Goal: Information Seeking & Learning: Learn about a topic

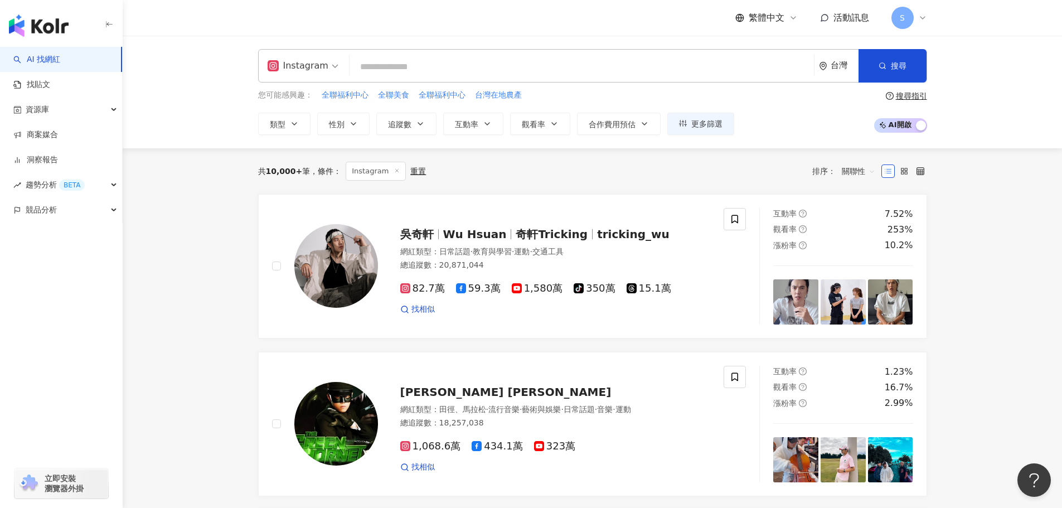
click at [374, 66] on input "search" at bounding box center [582, 66] width 456 height 21
click at [350, 92] on span "全聯福利中心" at bounding box center [345, 95] width 47 height 11
type input "******"
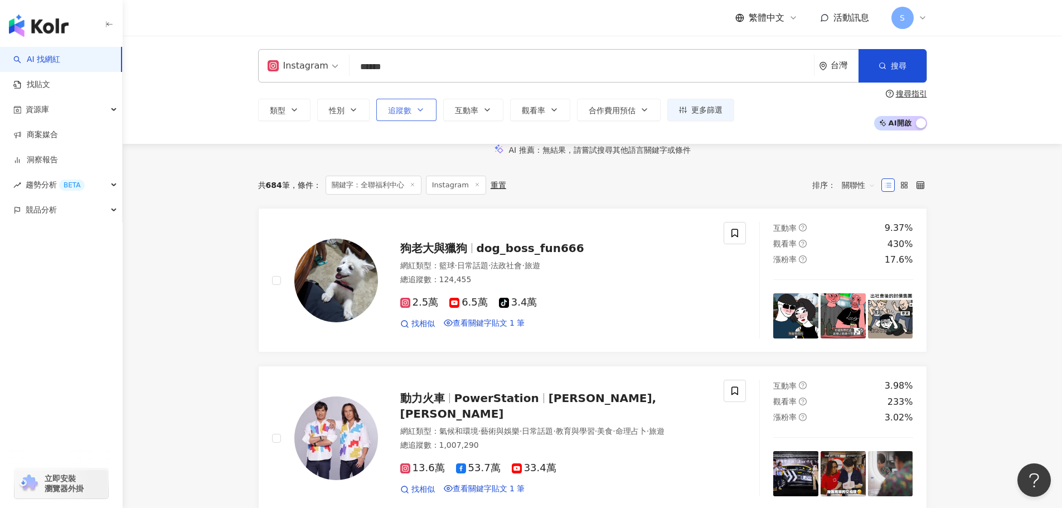
click at [414, 110] on button "追蹤數" at bounding box center [406, 110] width 60 height 22
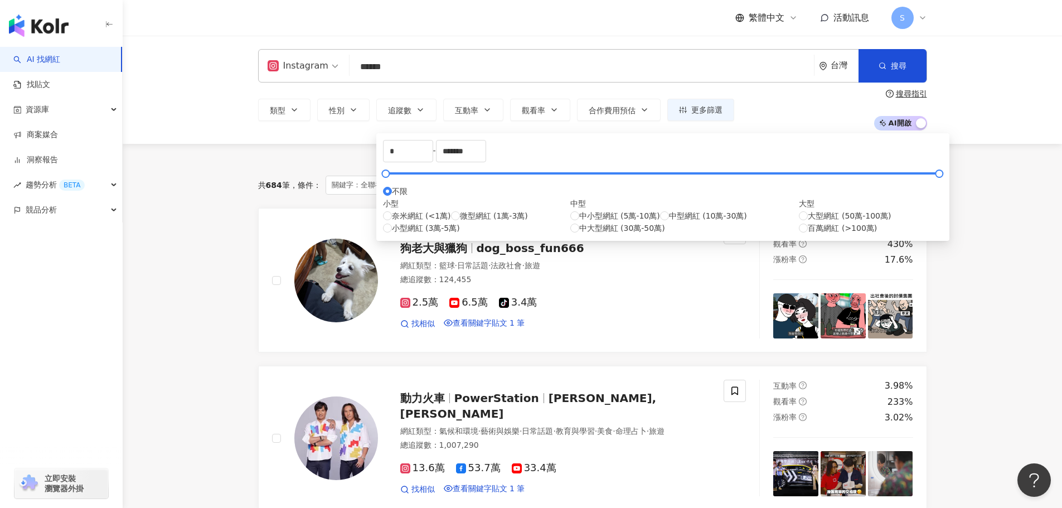
type input "****"
click at [461, 108] on span "互動率" at bounding box center [466, 110] width 23 height 9
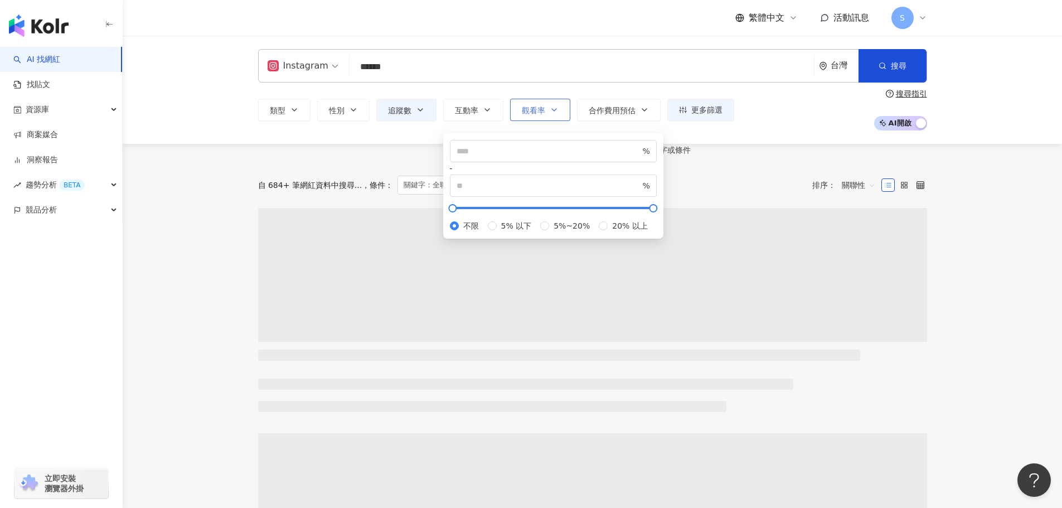
click at [546, 107] on button "觀看率" at bounding box center [540, 110] width 60 height 22
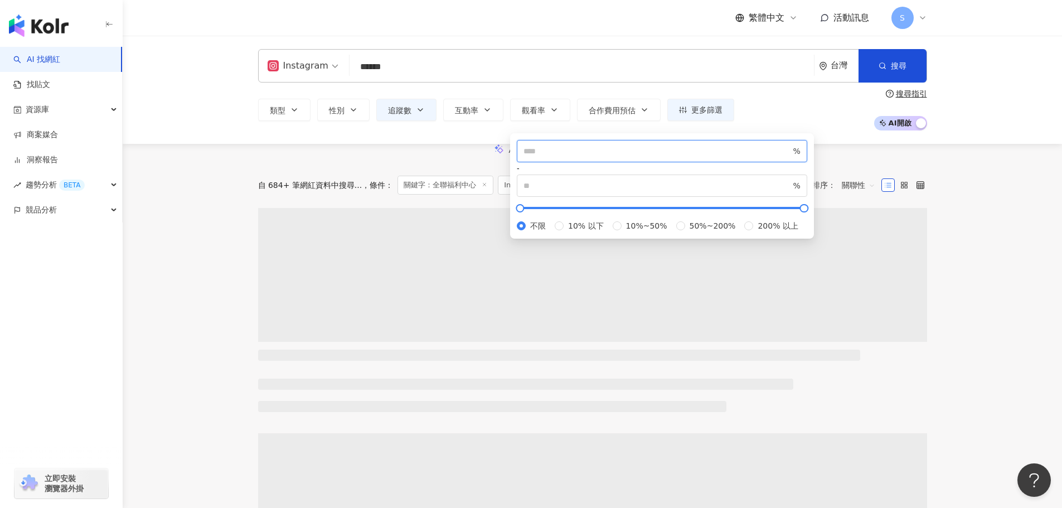
click at [569, 157] on input "number" at bounding box center [658, 151] width 268 height 12
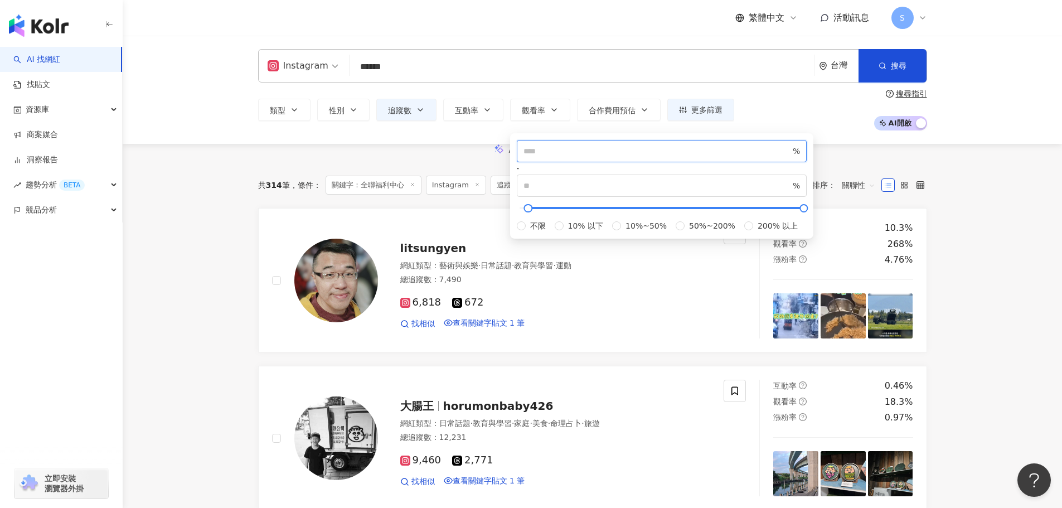
type input "***"
click at [831, 156] on div "AI 推薦 ： 無結果，請嘗試搜尋其他語言關鍵字或條件" at bounding box center [593, 150] width 940 height 12
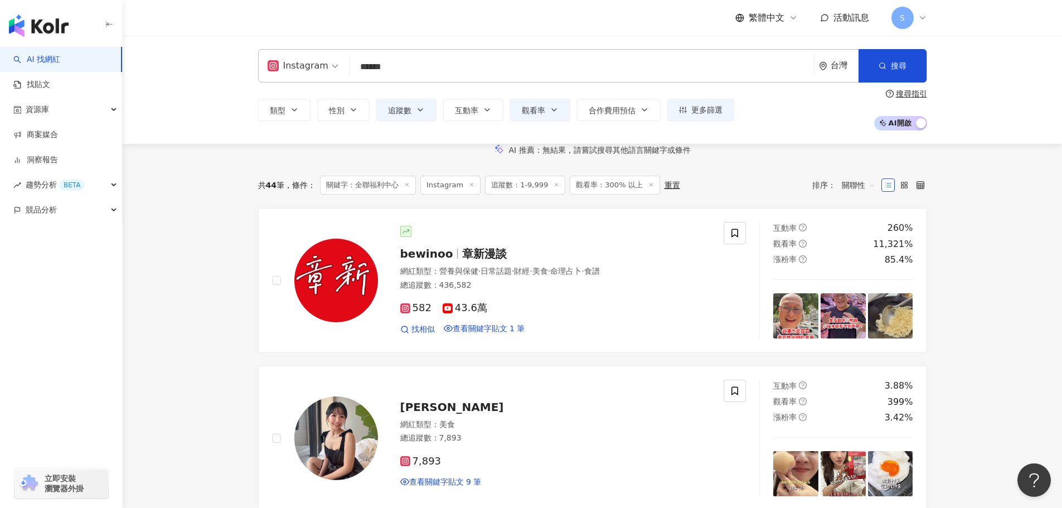
click at [436, 74] on input "******" at bounding box center [582, 66] width 456 height 21
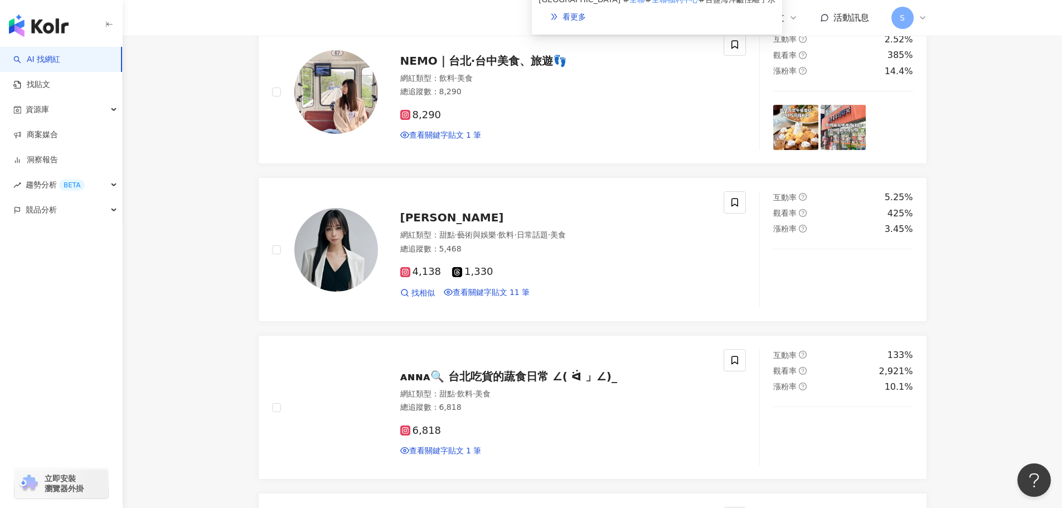
scroll to position [2327, 0]
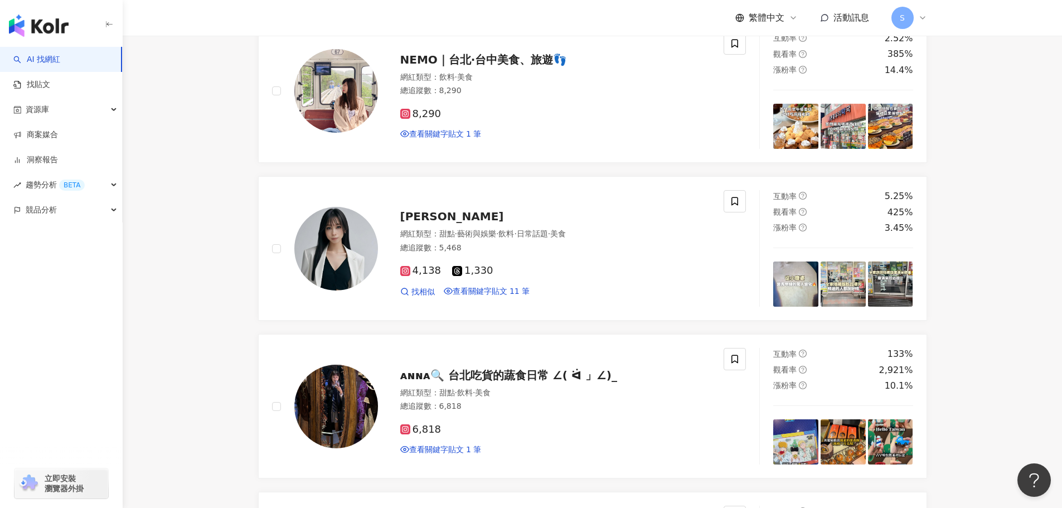
type input "*********"
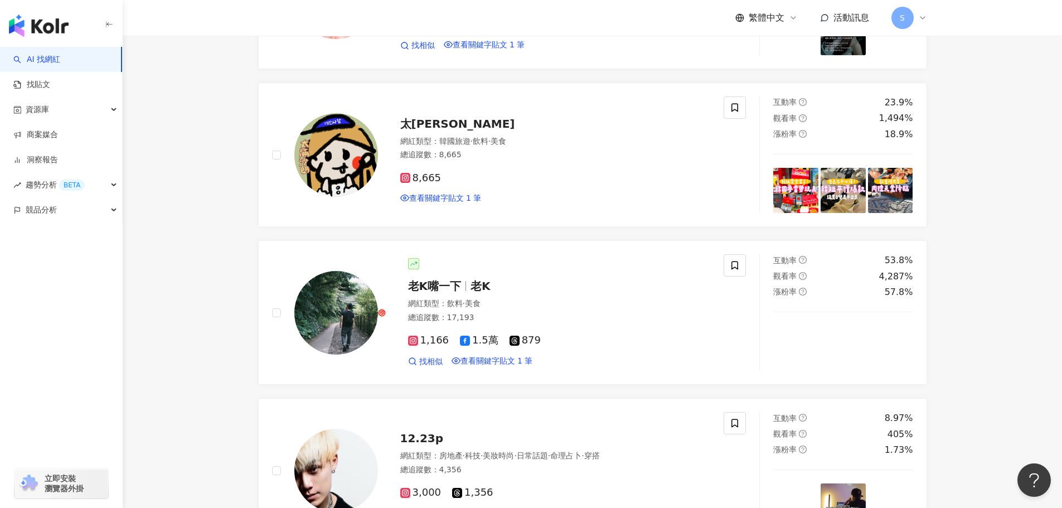
scroll to position [2207, 0]
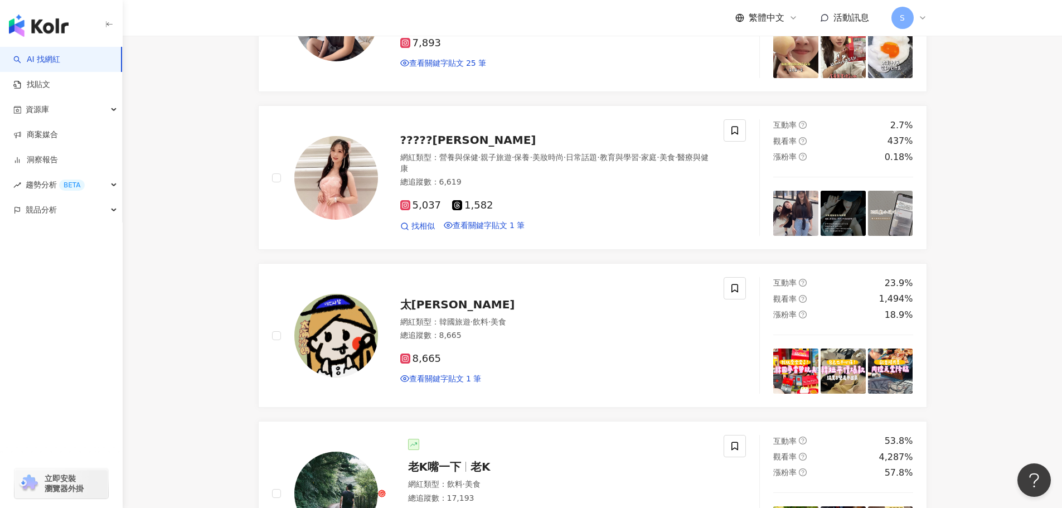
scroll to position [2152, 0]
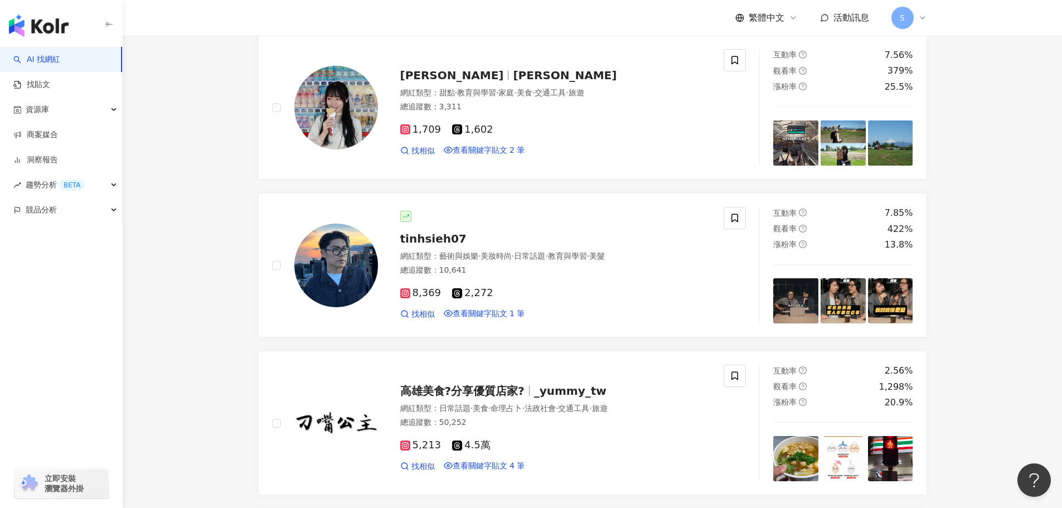
scroll to position [2322, 0]
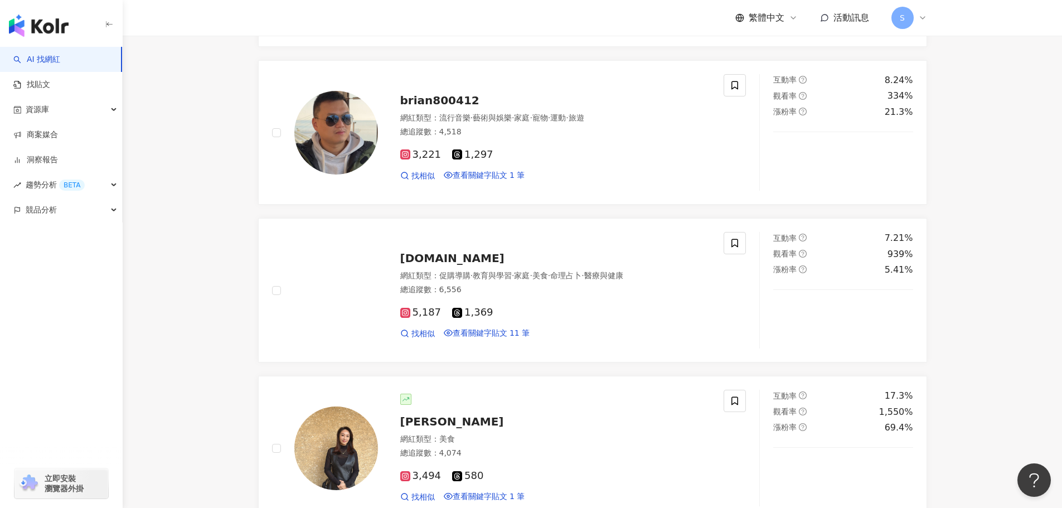
scroll to position [2266, 0]
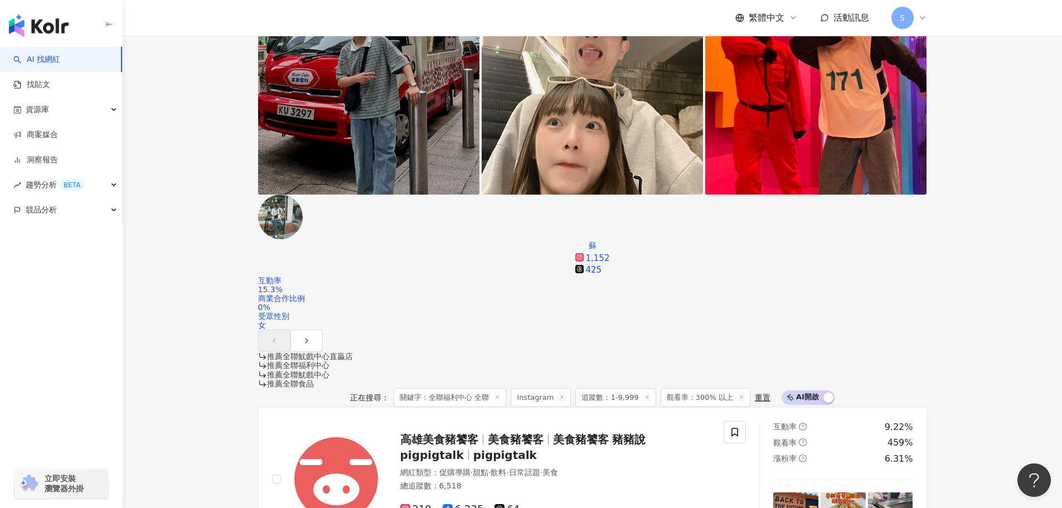
scroll to position [2278, 0]
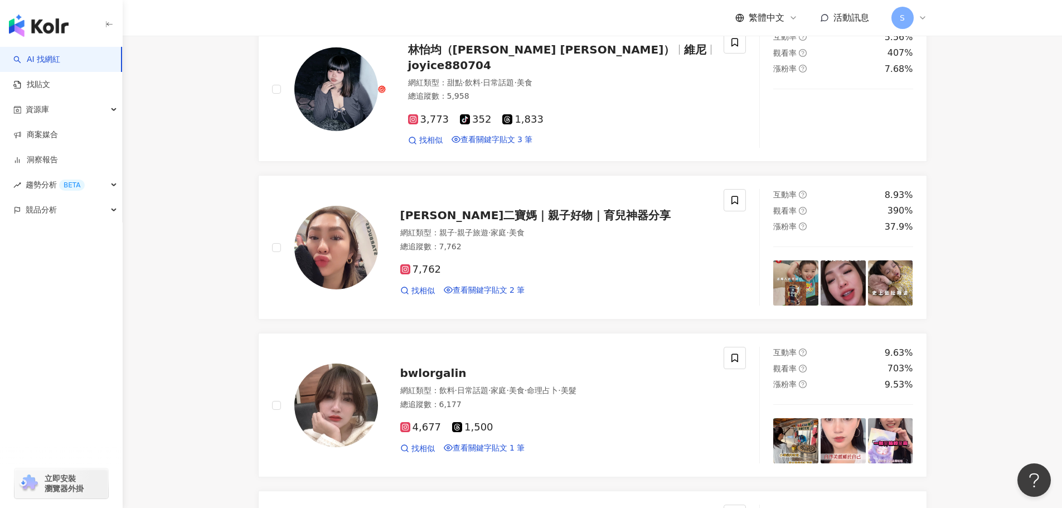
scroll to position [1943, 0]
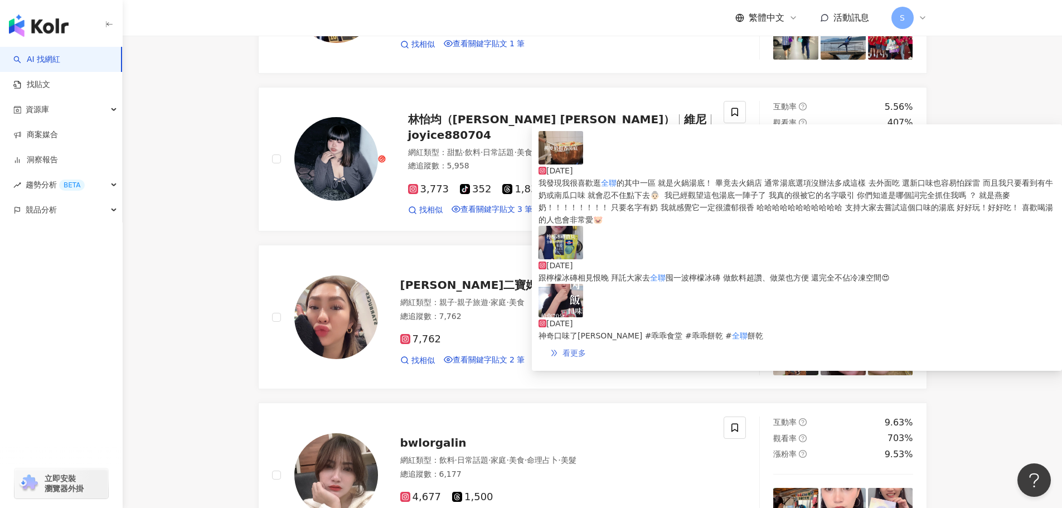
click at [586, 349] on span "看更多" at bounding box center [574, 353] width 23 height 9
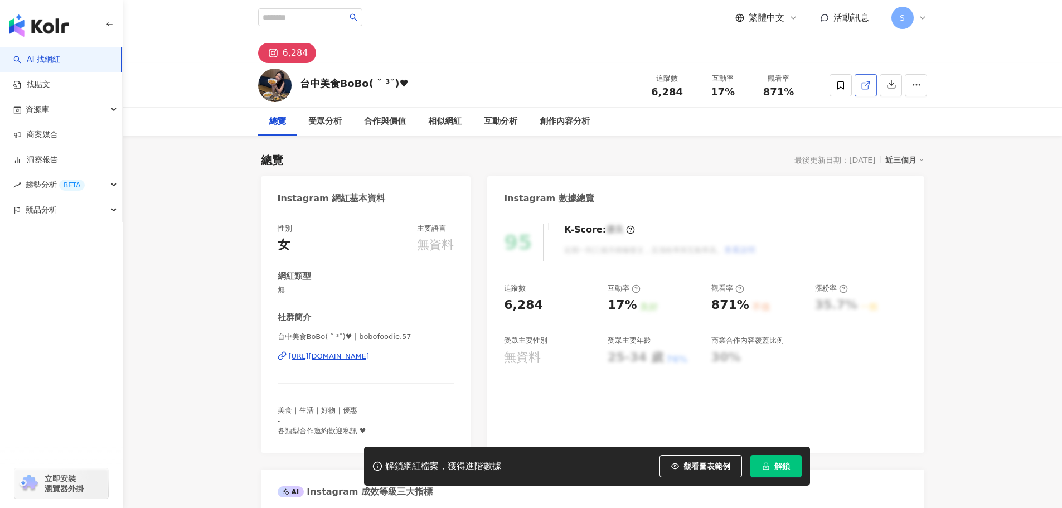
click at [869, 85] on icon at bounding box center [866, 85] width 10 height 10
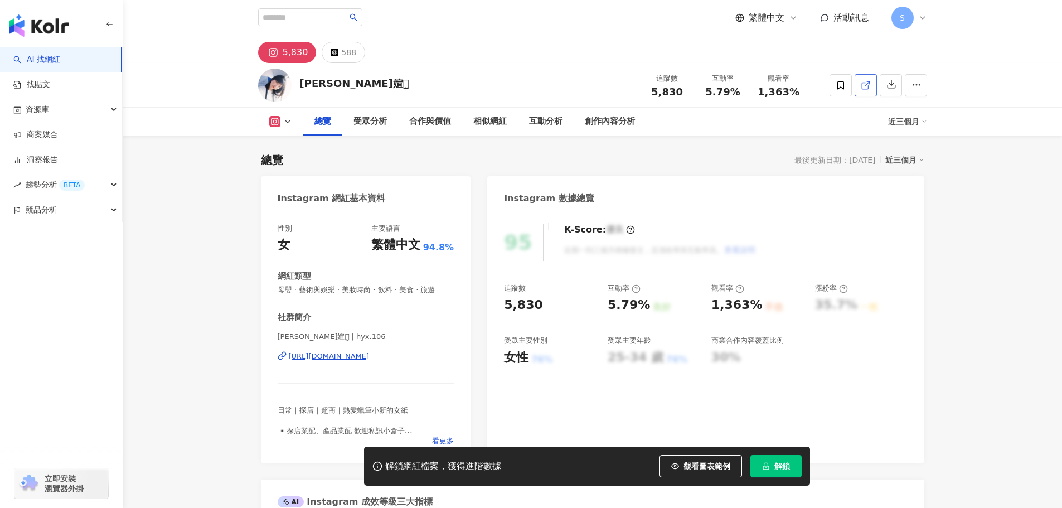
click at [860, 80] on link at bounding box center [866, 85] width 22 height 22
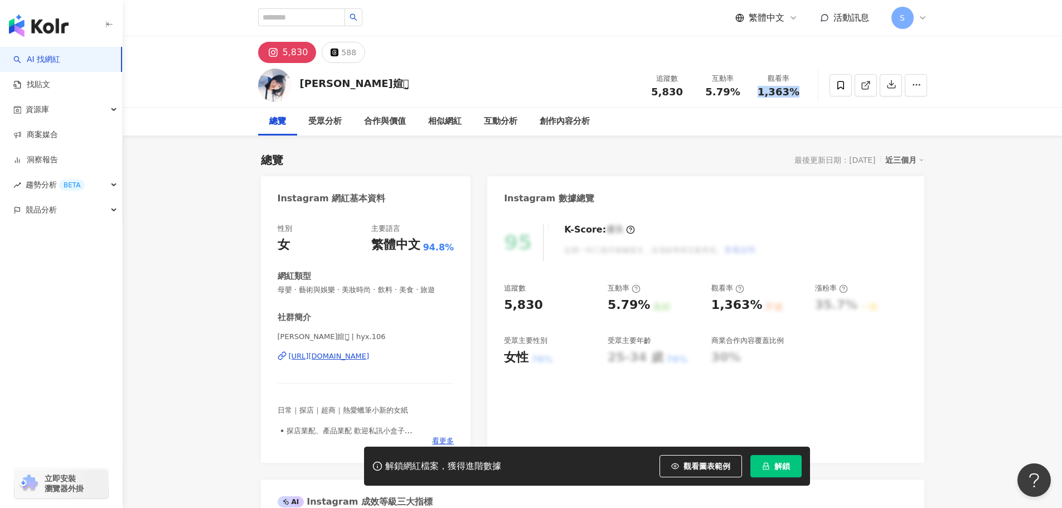
drag, startPoint x: 758, startPoint y: 94, endPoint x: 797, endPoint y: 95, distance: 39.1
click at [797, 95] on div "1,363%" at bounding box center [779, 91] width 42 height 11
copy span "1,363%"
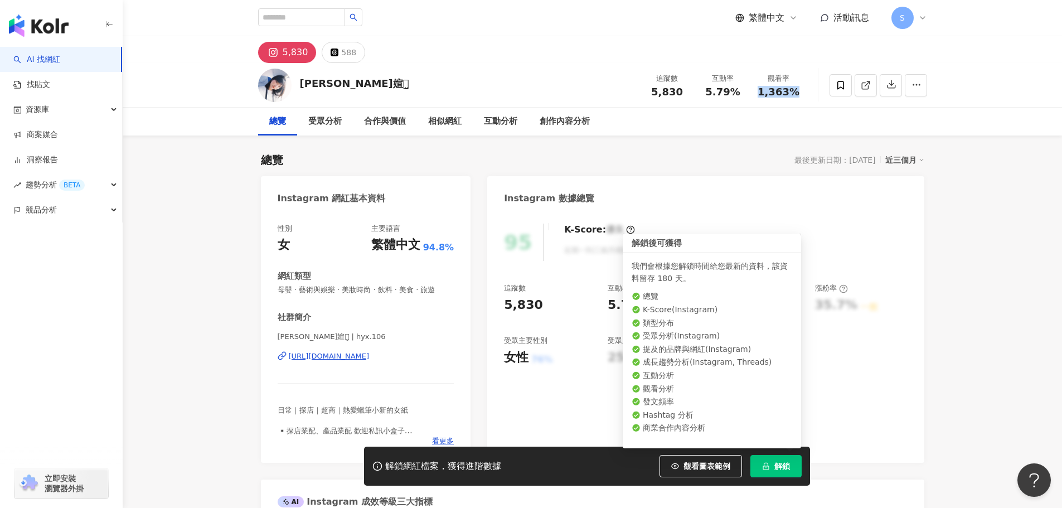
click at [789, 468] on span "解鎖" at bounding box center [783, 466] width 16 height 9
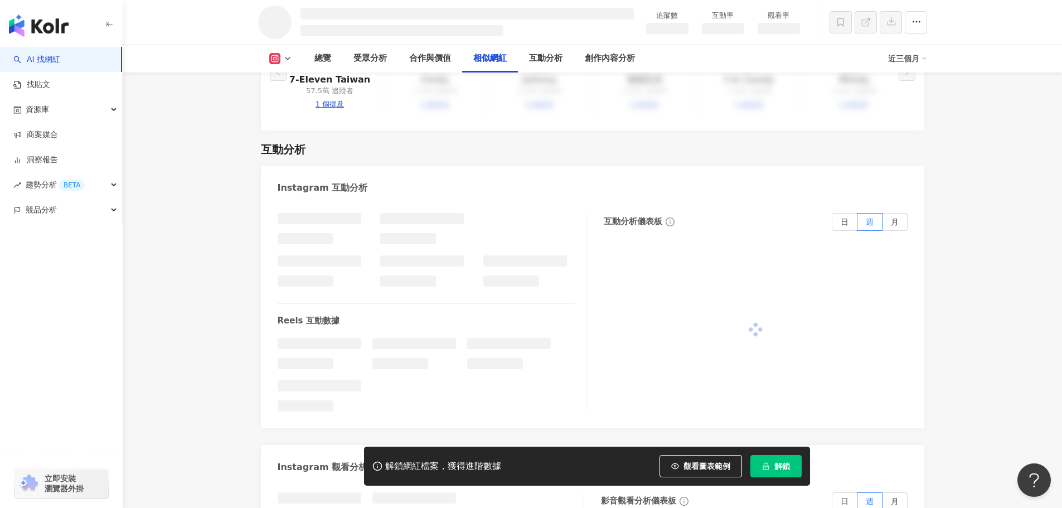
scroll to position [1933, 0]
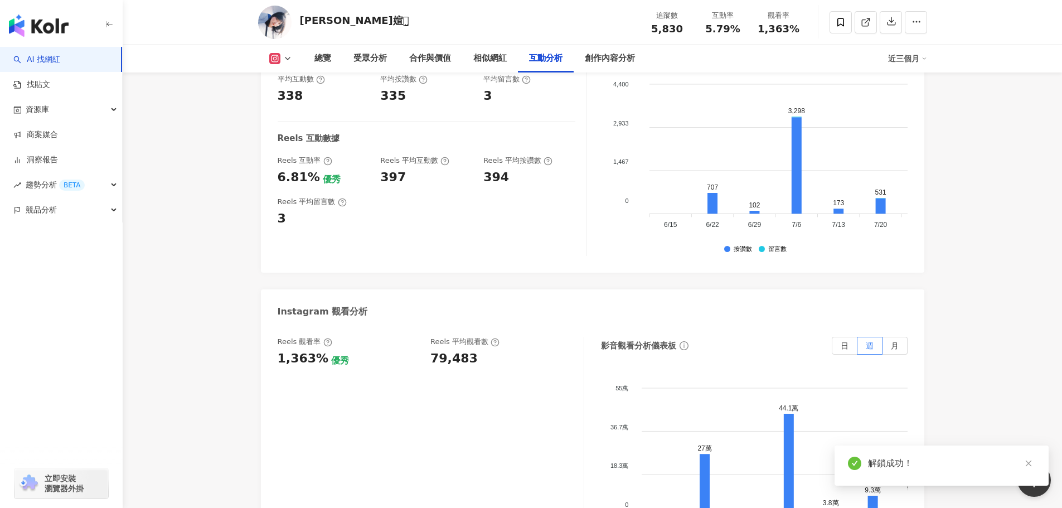
scroll to position [2398, 0]
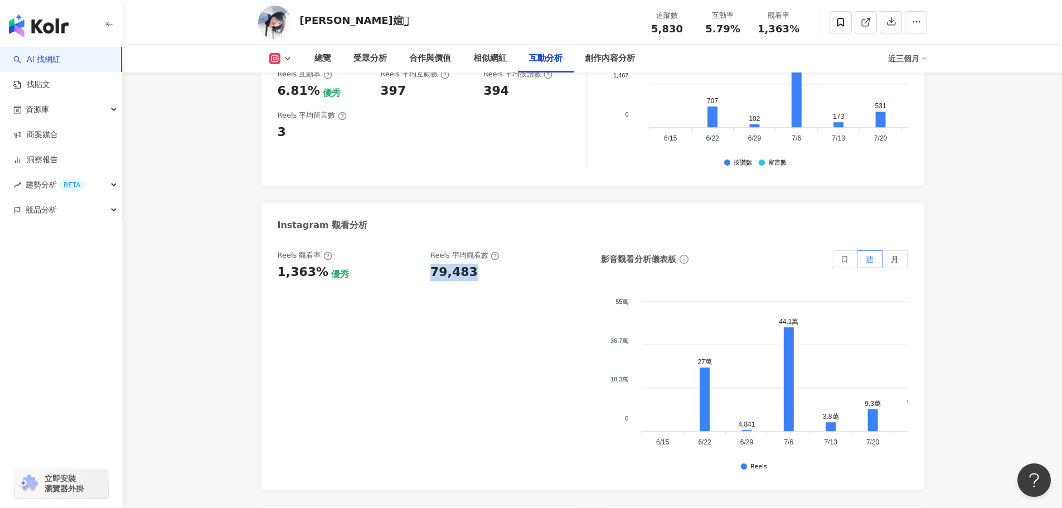
drag, startPoint x: 430, startPoint y: 271, endPoint x: 481, endPoint y: 275, distance: 51.5
click at [481, 275] on div "Reels 觀看率 1,363% 優秀 Reels 平均觀看數 79,483" at bounding box center [425, 265] width 295 height 30
copy div "79,483"
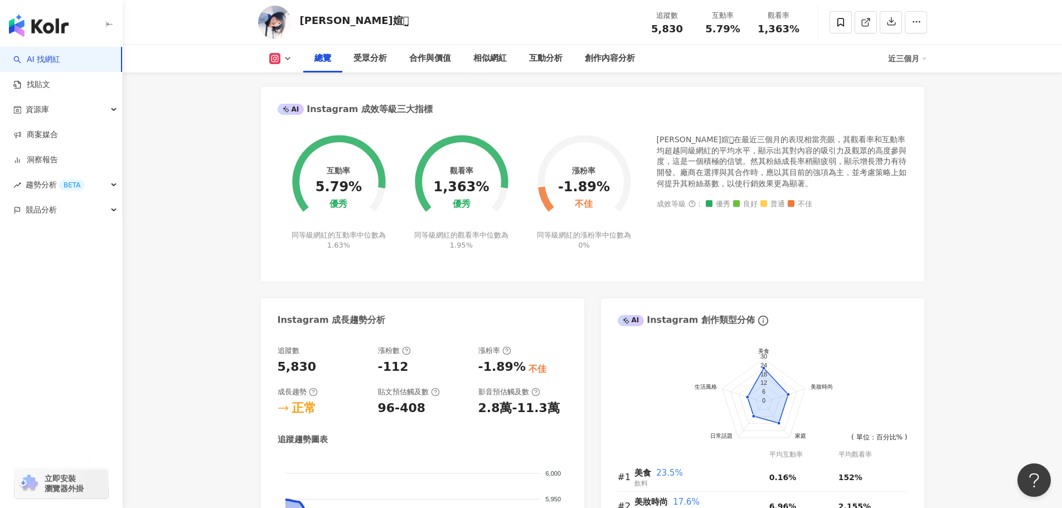
scroll to position [558, 0]
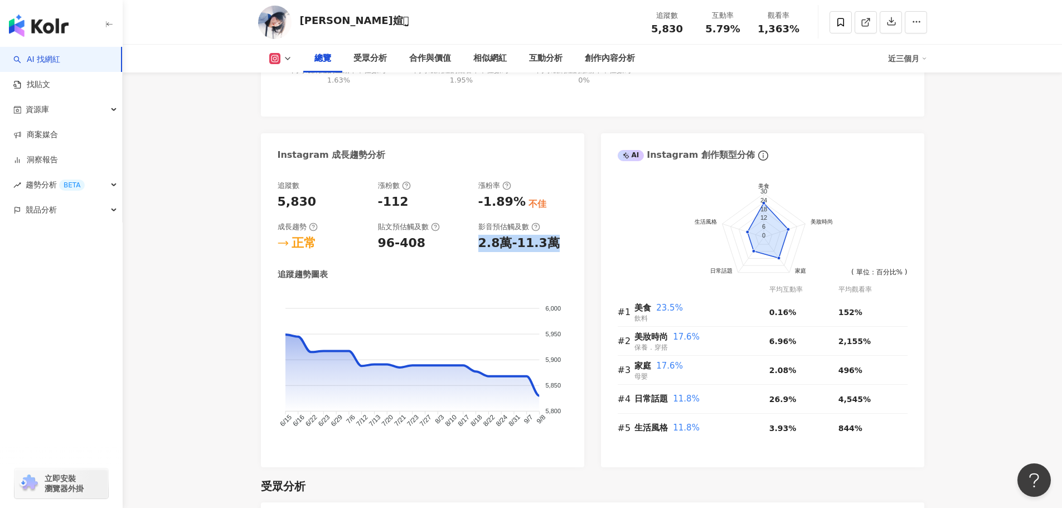
drag, startPoint x: 476, startPoint y: 243, endPoint x: 566, endPoint y: 246, distance: 90.4
click at [566, 246] on div "追蹤數 5,830 漲粉數 -112 漲粉率 -1.89% 不佳 成長趨勢 正常 貼文預估觸及數 96-408 影音預估觸及數 2.8萬-11.3萬" at bounding box center [423, 216] width 290 height 71
copy div "2.8萬-11.3萬"
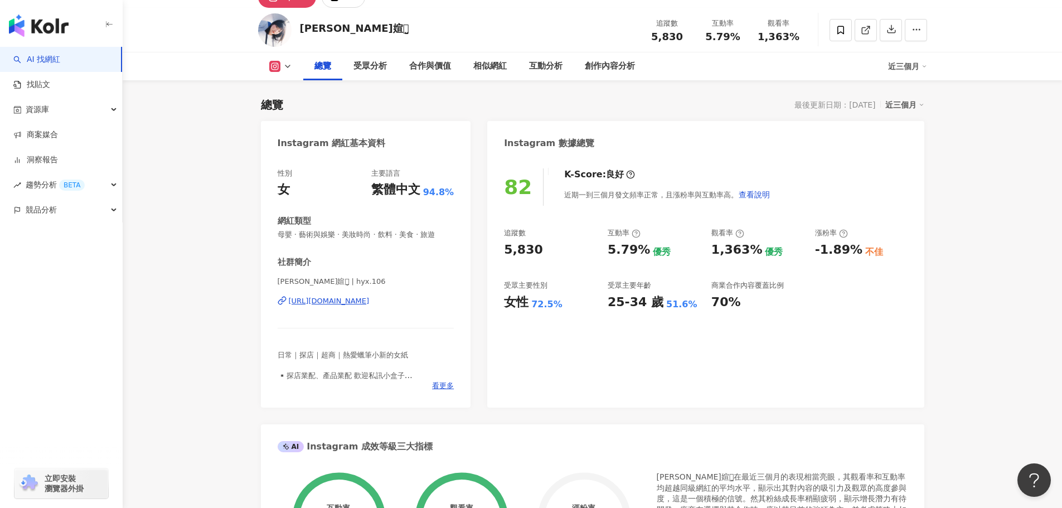
scroll to position [0, 0]
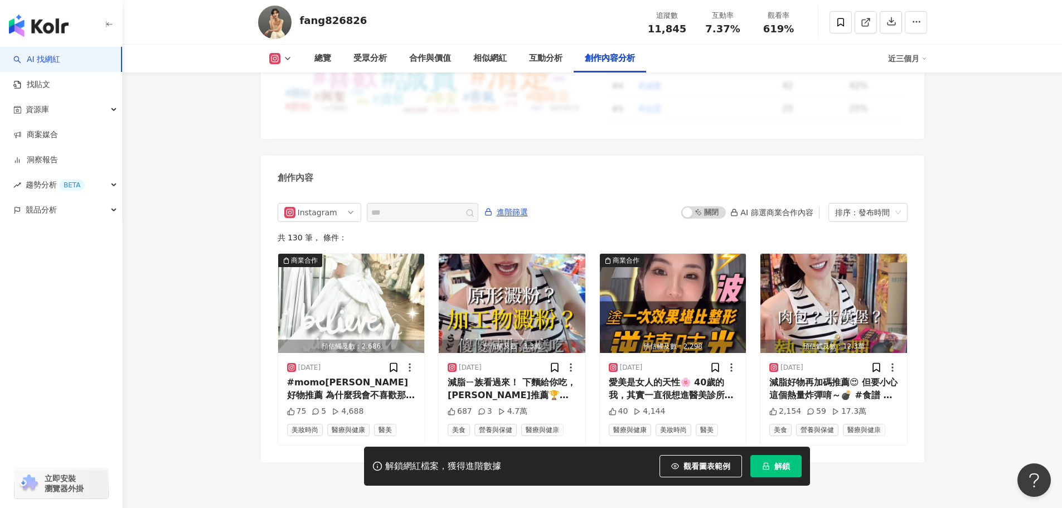
scroll to position [3397, 0]
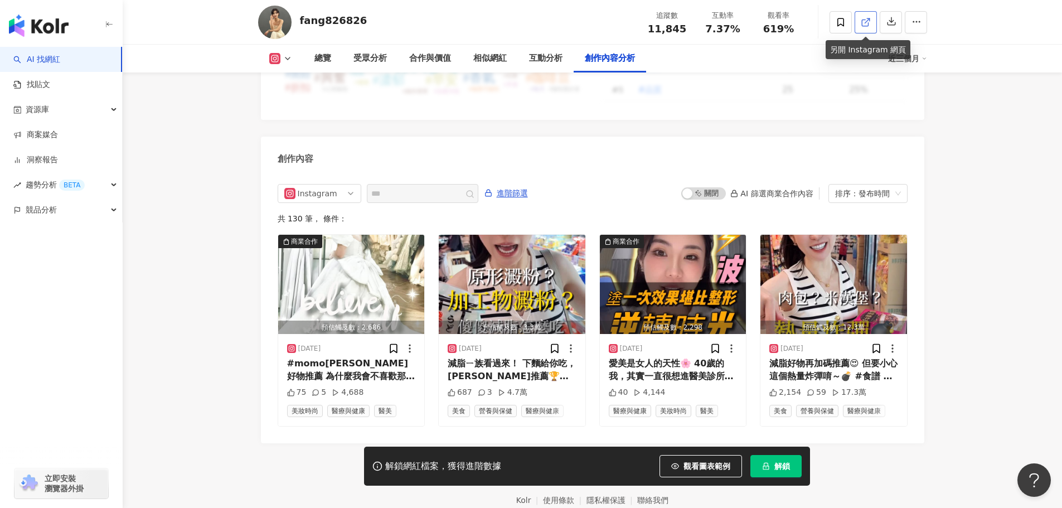
click at [865, 19] on icon at bounding box center [866, 22] width 10 height 10
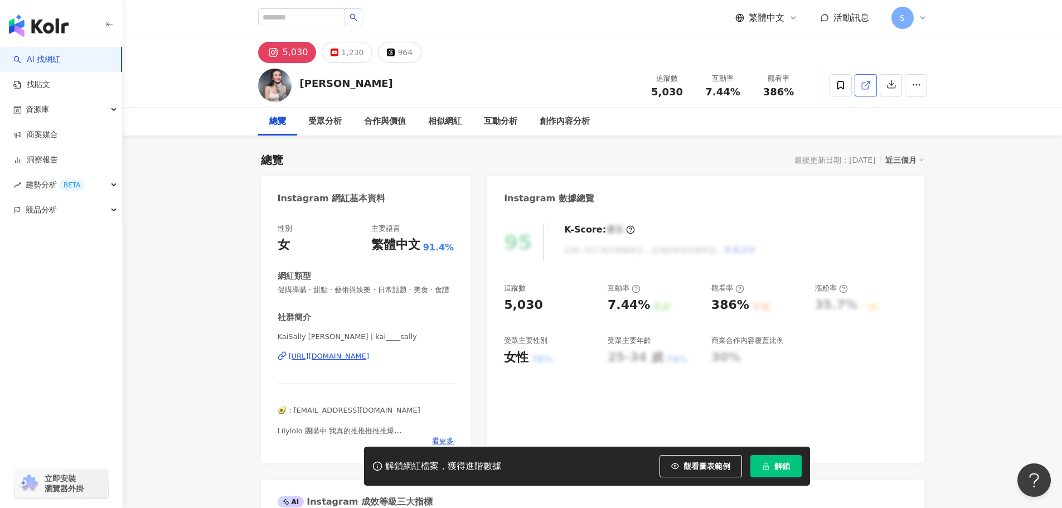
click at [863, 85] on icon at bounding box center [866, 85] width 10 height 10
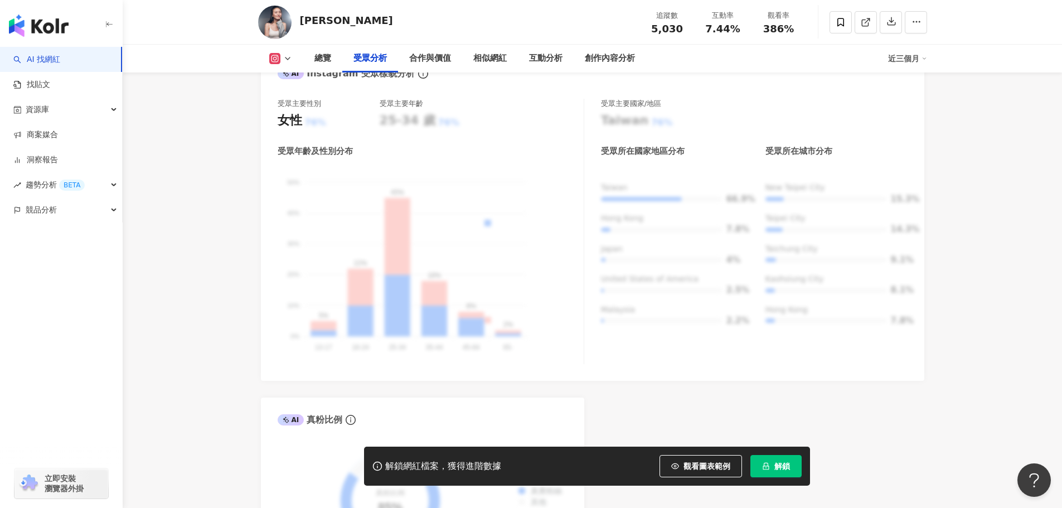
scroll to position [1115, 0]
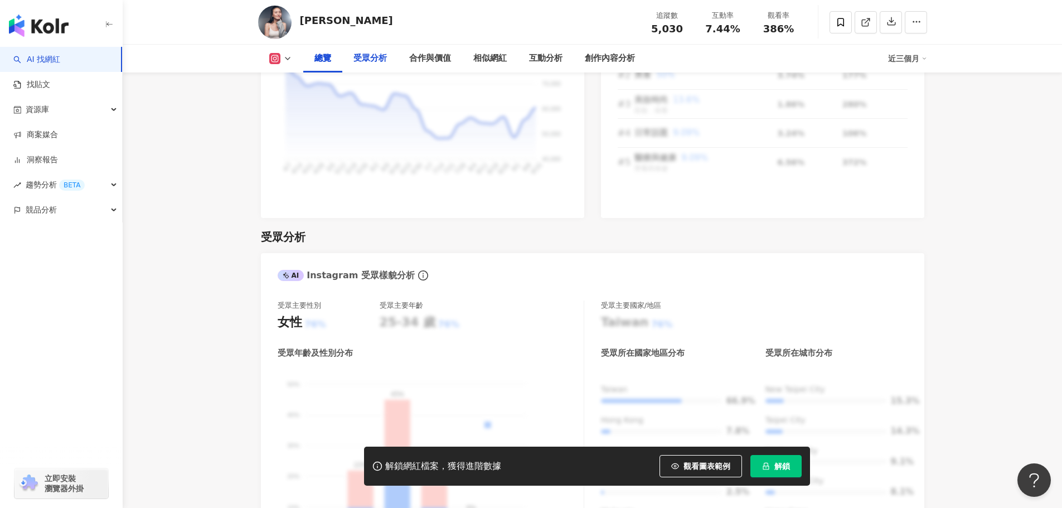
scroll to position [1004, 0]
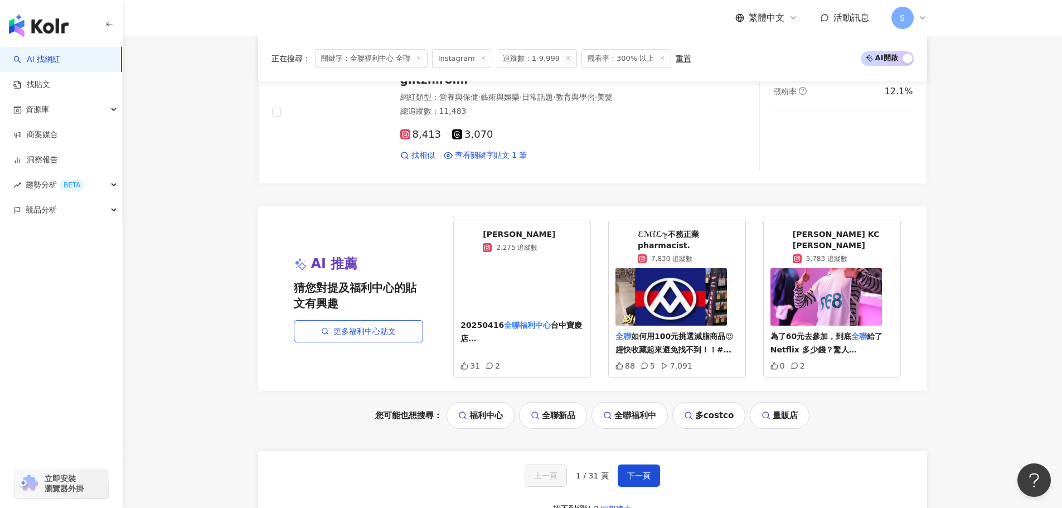
scroll to position [2166, 0]
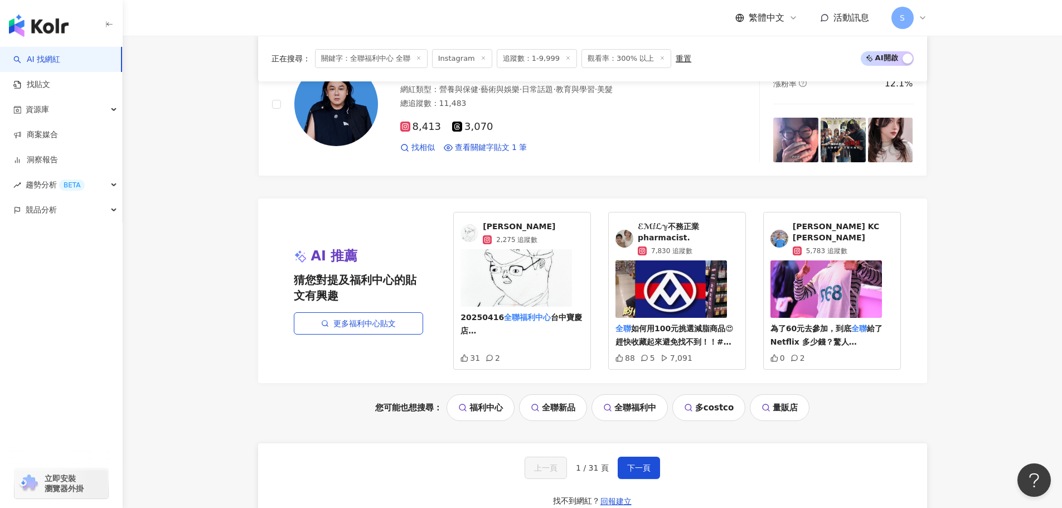
click at [645, 229] on span "ℰℳⅈℒℽ不務正業pharmacist." at bounding box center [688, 232] width 101 height 22
click at [627, 469] on span "下一頁" at bounding box center [638, 467] width 23 height 9
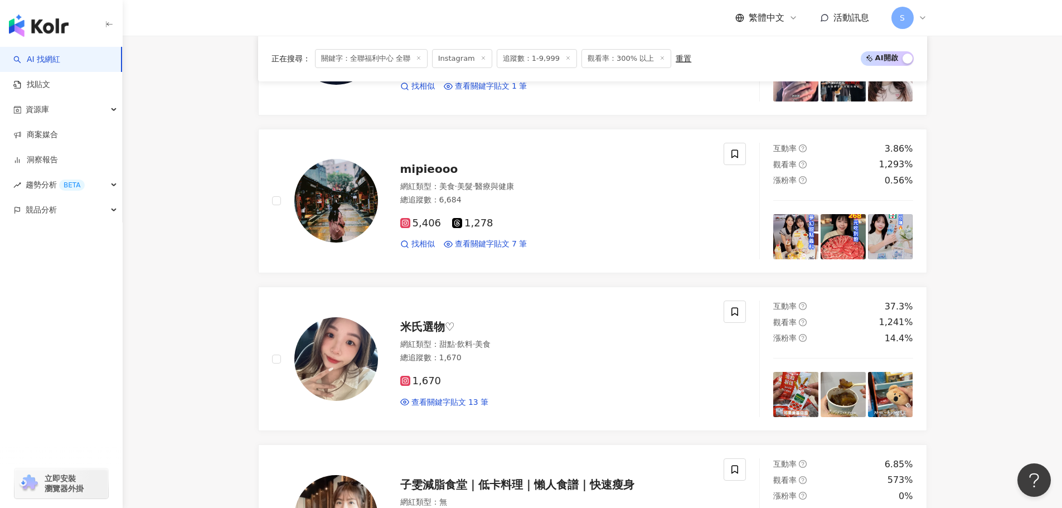
scroll to position [373, 0]
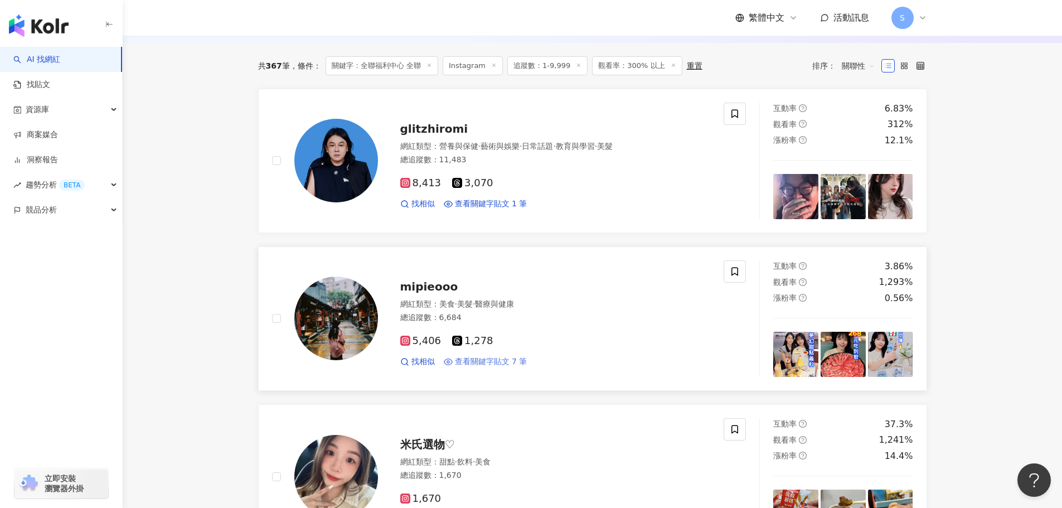
click at [523, 365] on span "查看關鍵字貼文 7 筆" at bounding box center [491, 361] width 73 height 11
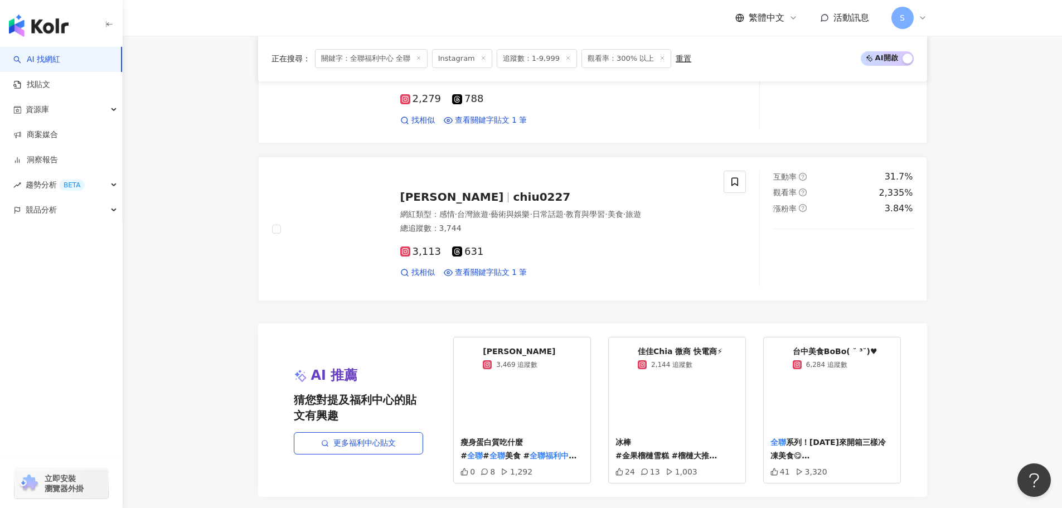
scroll to position [2213, 0]
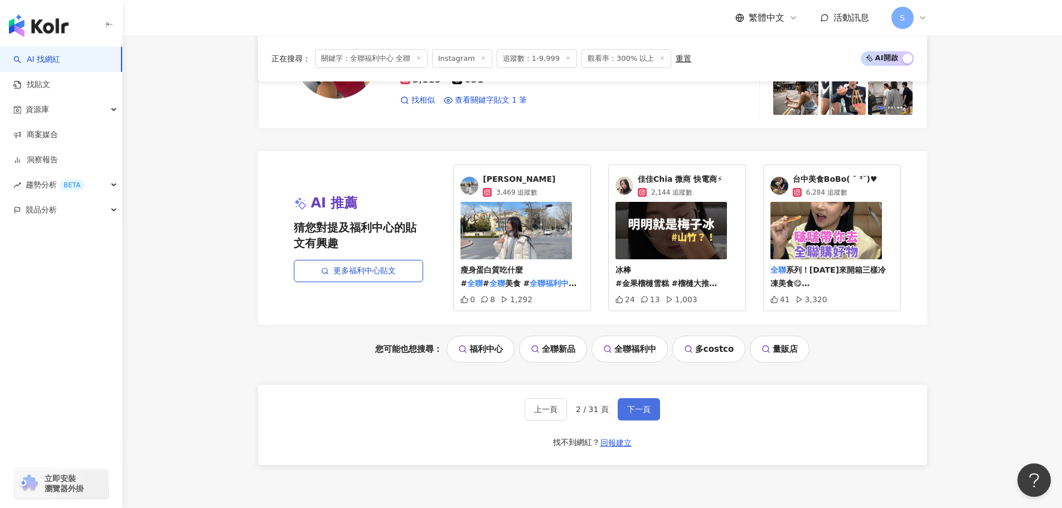
click at [649, 407] on span "下一頁" at bounding box center [638, 409] width 23 height 9
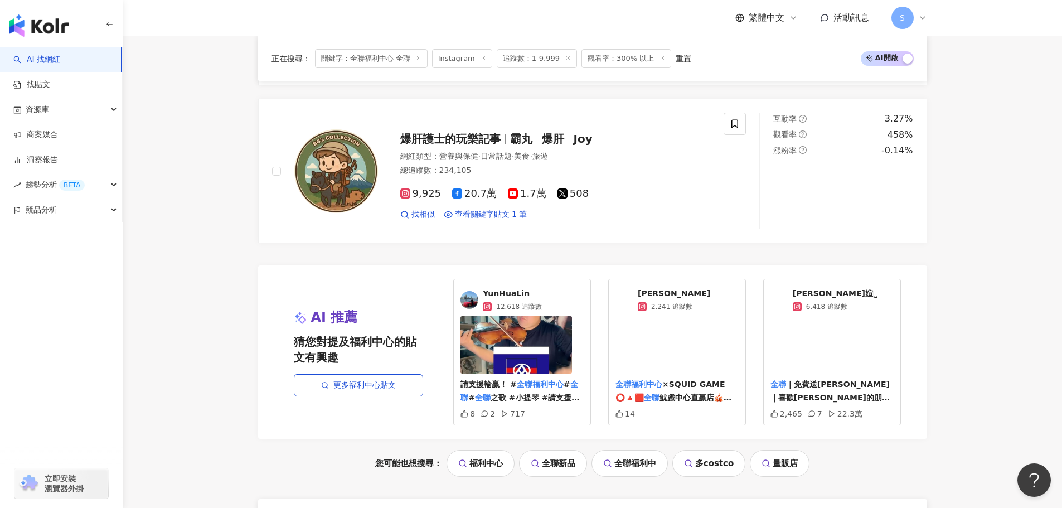
scroll to position [2210, 0]
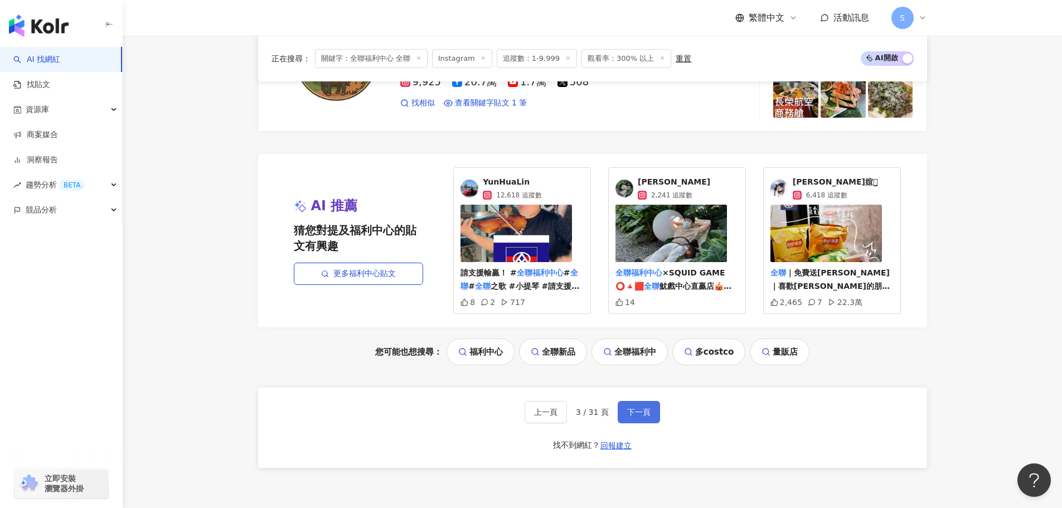
click at [629, 412] on span "下一頁" at bounding box center [638, 412] width 23 height 9
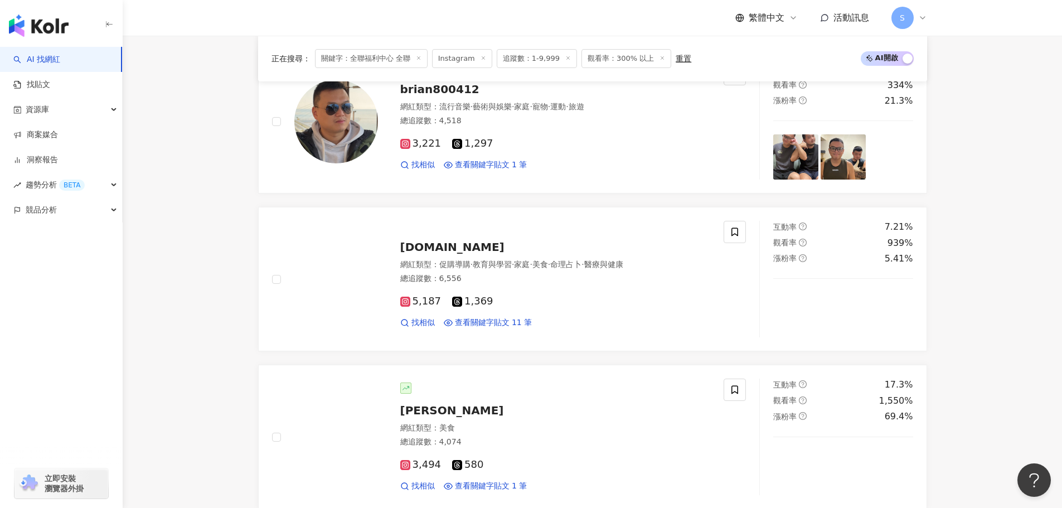
scroll to position [1485, 0]
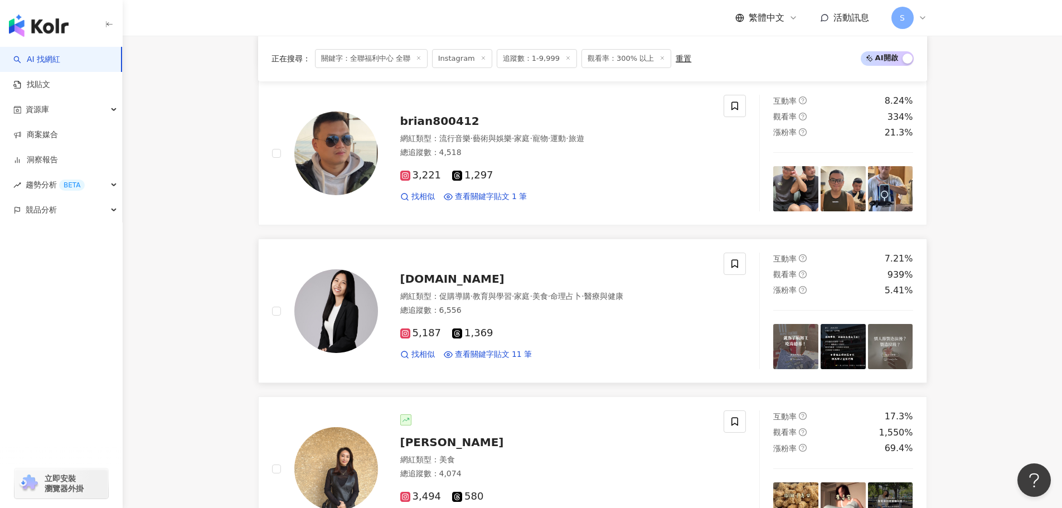
click at [422, 276] on span "[DOMAIN_NAME]" at bounding box center [452, 278] width 104 height 13
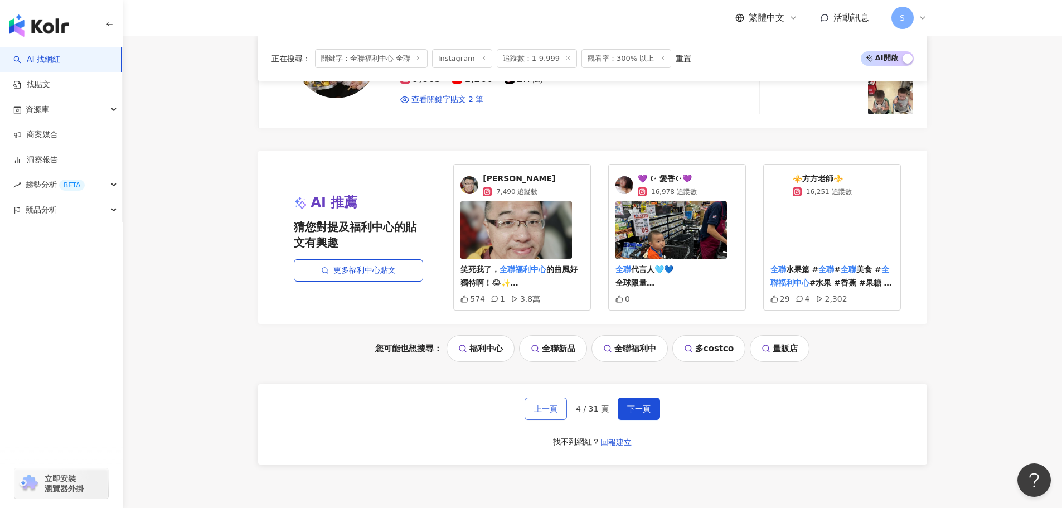
scroll to position [2322, 0]
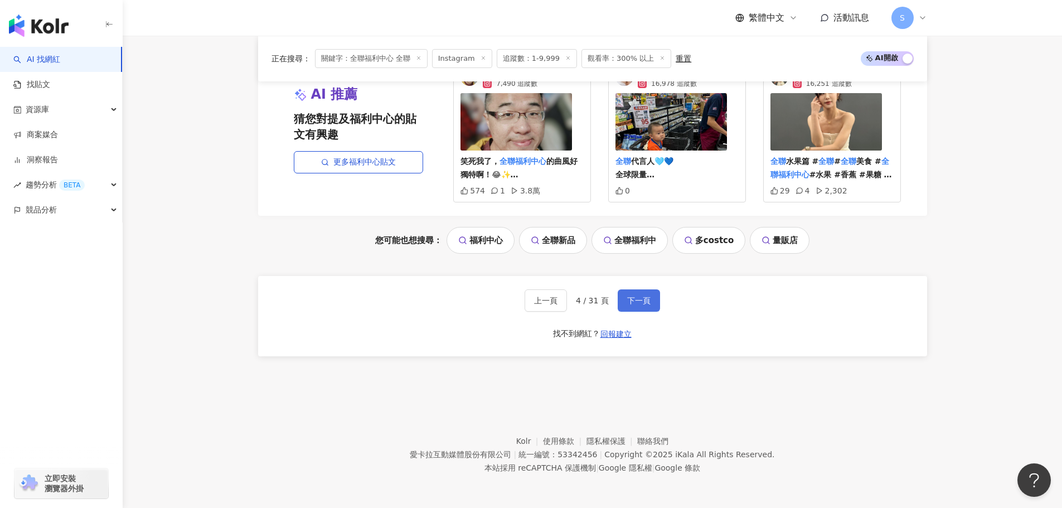
click at [620, 294] on button "下一頁" at bounding box center [639, 300] width 42 height 22
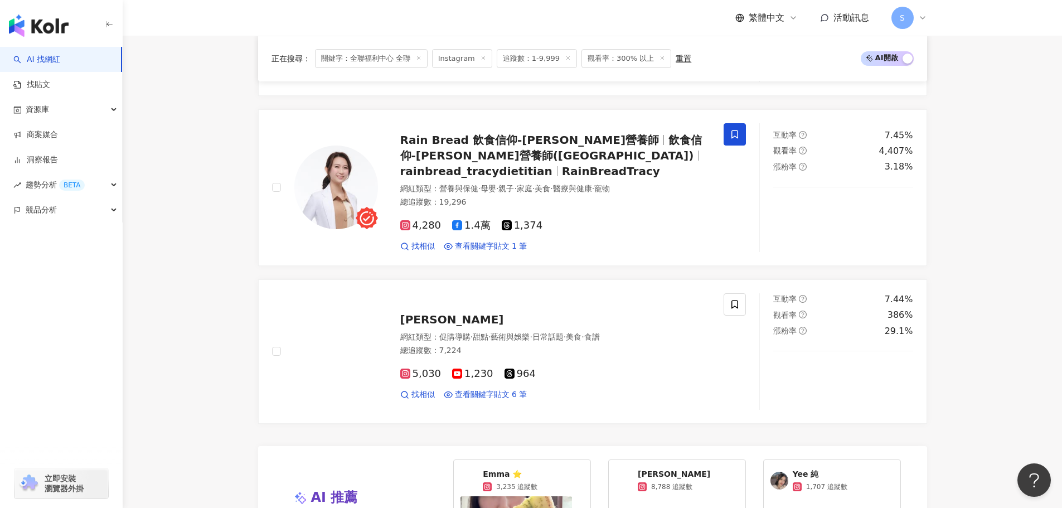
scroll to position [2166, 0]
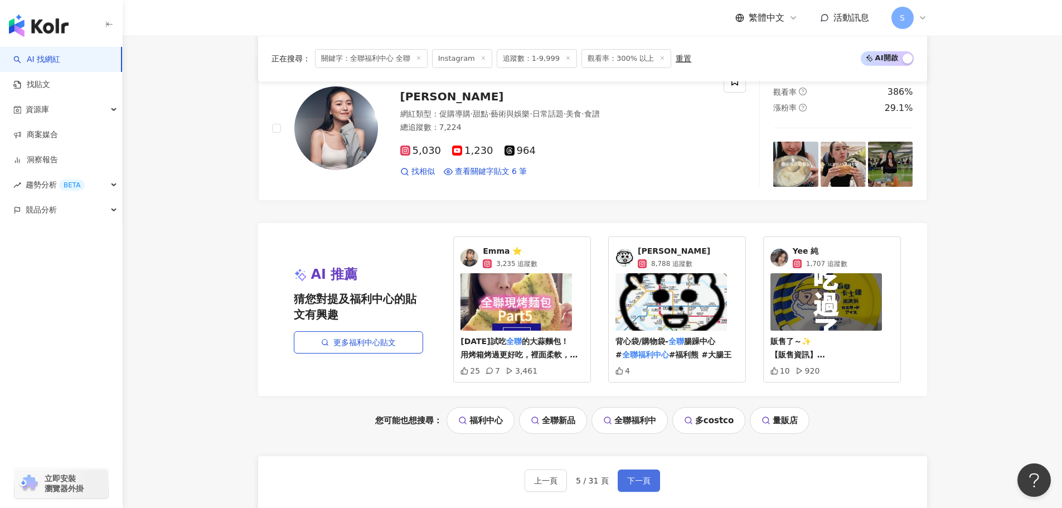
click at [639, 476] on span "下一頁" at bounding box center [638, 480] width 23 height 9
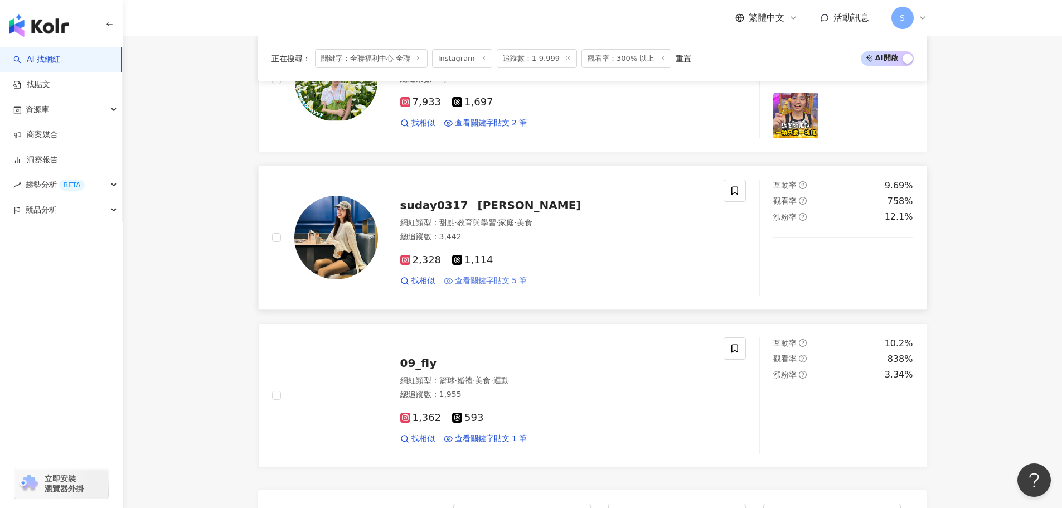
scroll to position [1908, 0]
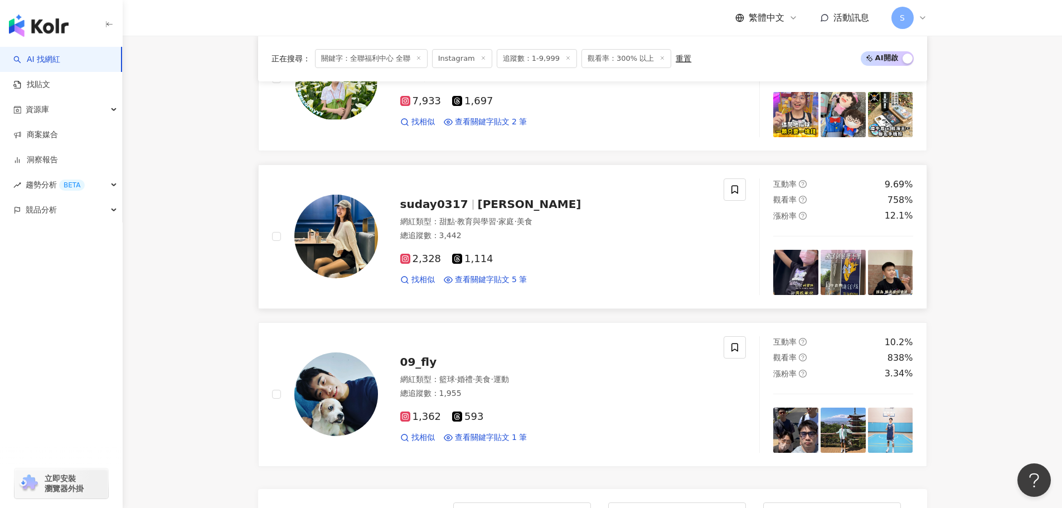
click at [432, 208] on span "suday0317" at bounding box center [434, 203] width 68 height 13
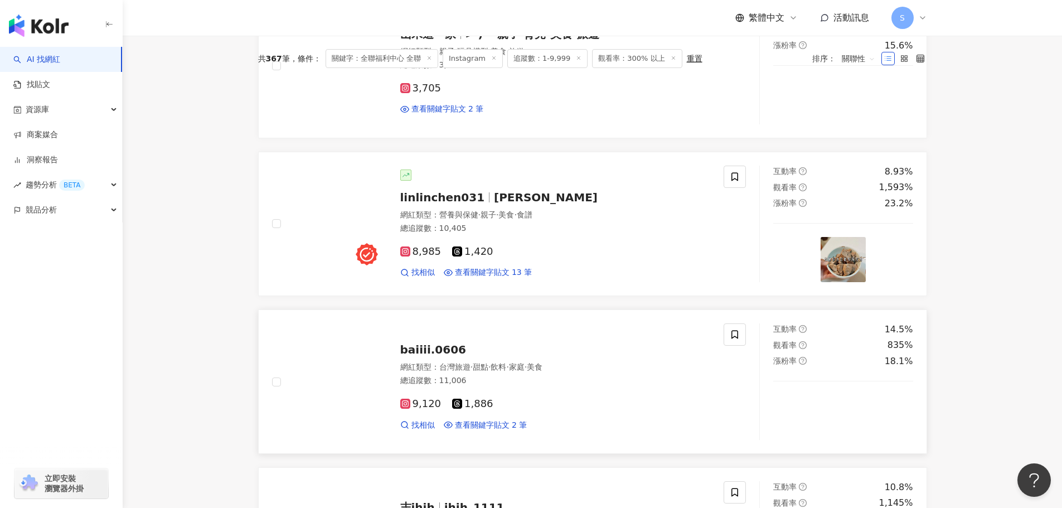
scroll to position [346, 0]
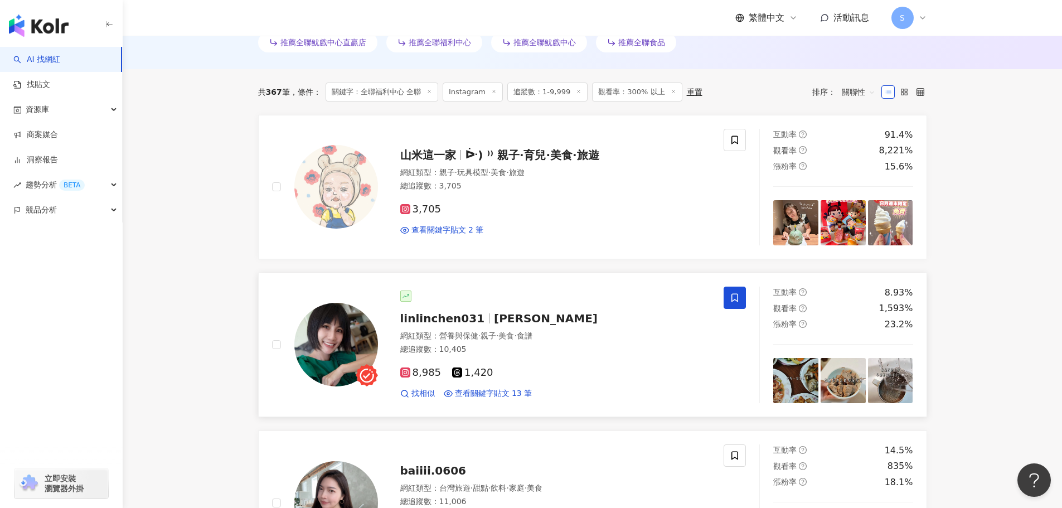
click at [737, 297] on icon at bounding box center [735, 298] width 10 height 10
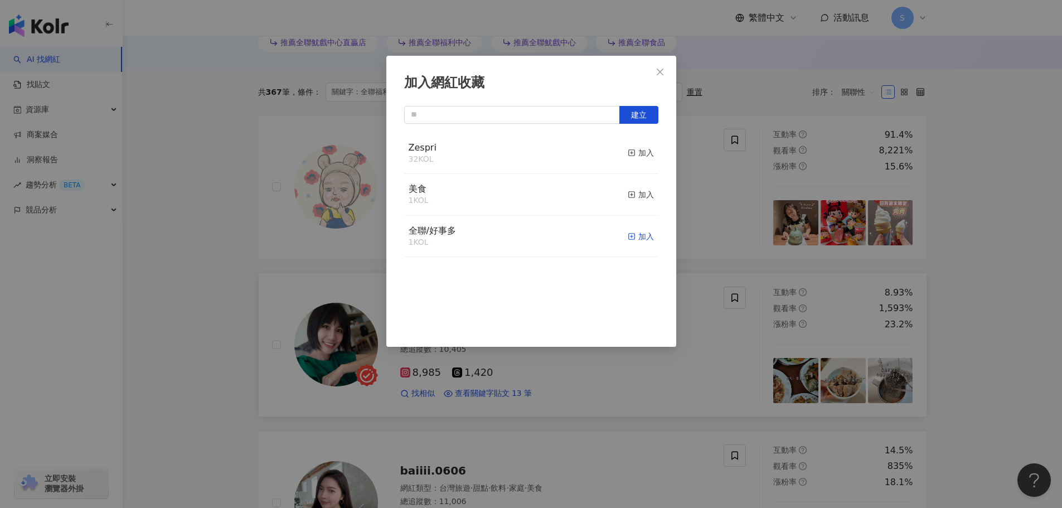
click at [633, 237] on div "加入" at bounding box center [641, 236] width 26 height 12
click at [654, 71] on span "Close" at bounding box center [660, 71] width 22 height 9
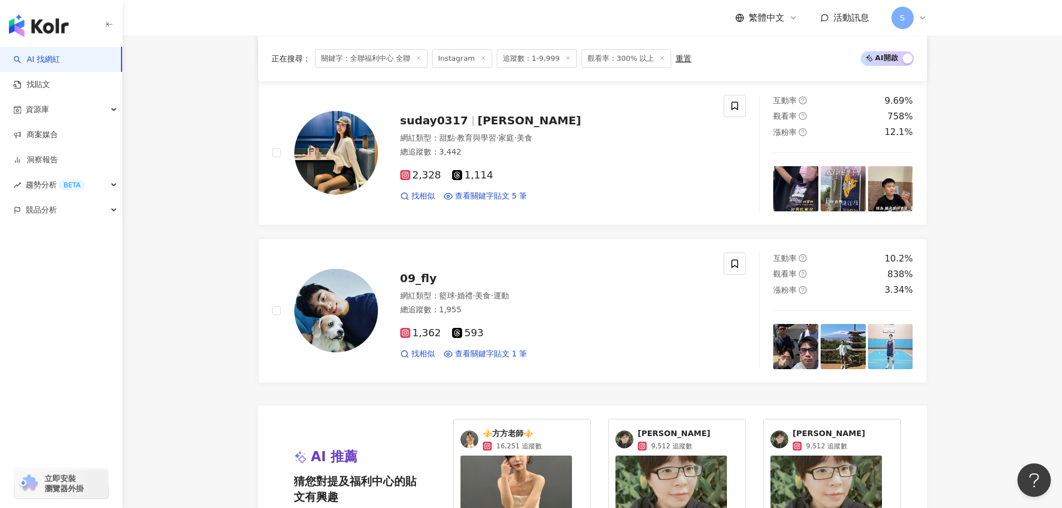
scroll to position [2187, 0]
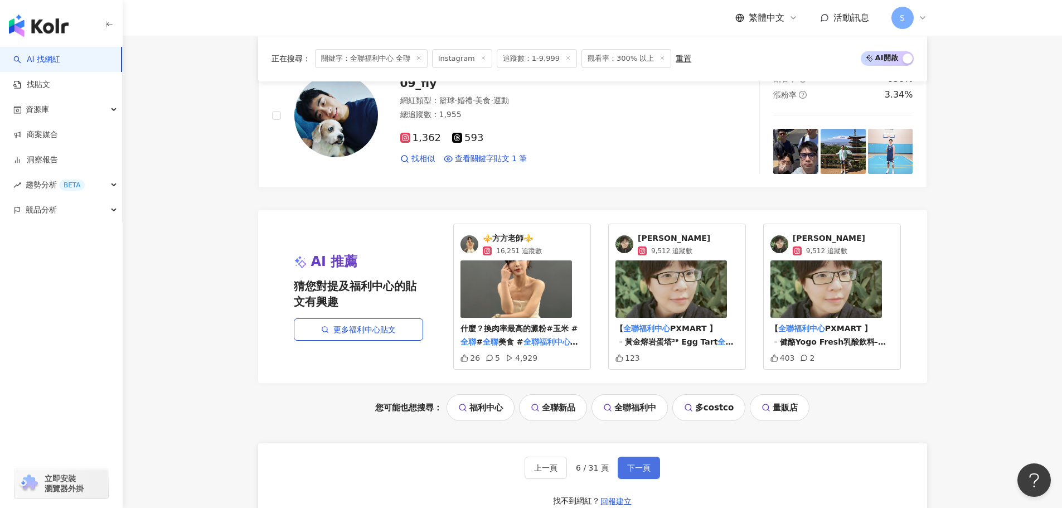
click at [639, 465] on span "下一頁" at bounding box center [638, 467] width 23 height 9
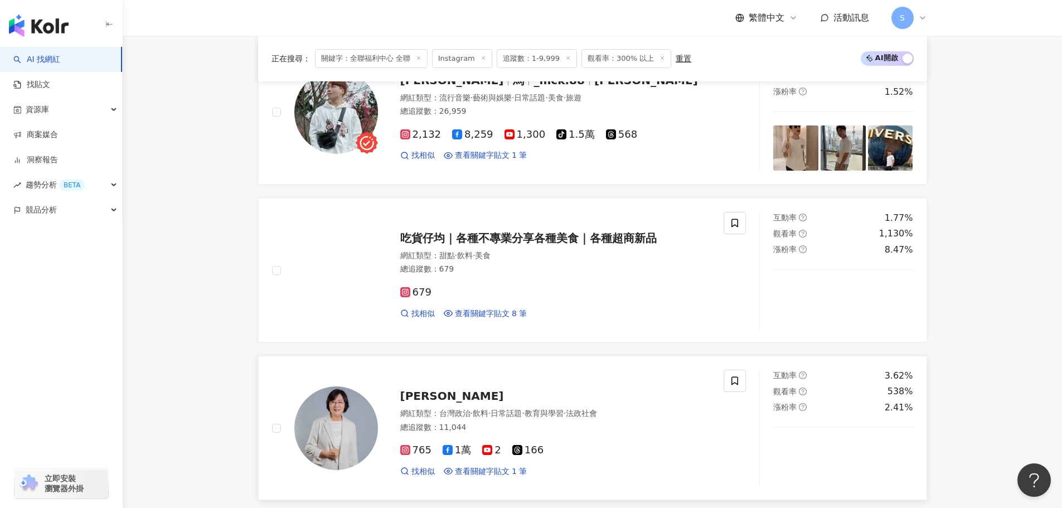
scroll to position [593, 0]
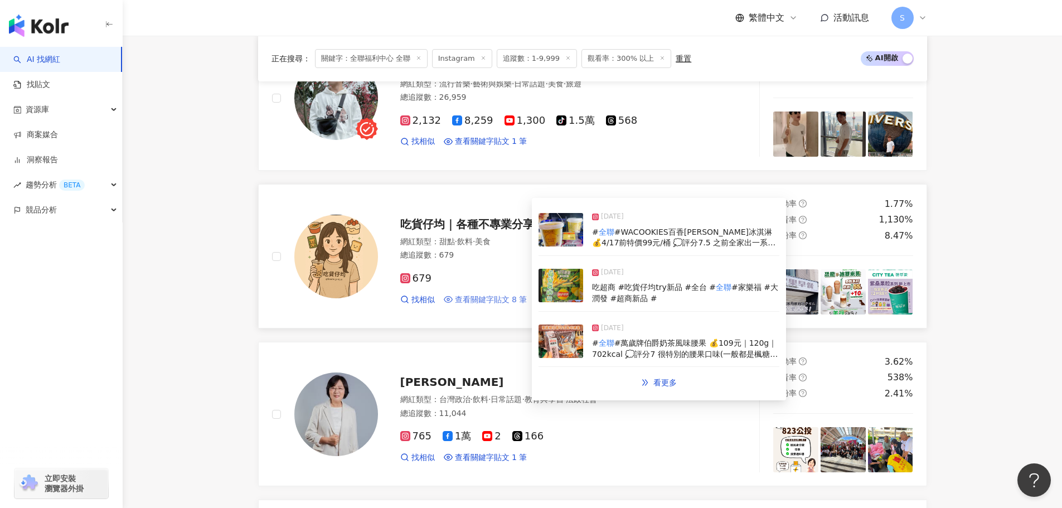
click at [505, 299] on span "查看關鍵字貼文 8 筆" at bounding box center [491, 299] width 73 height 11
click at [508, 303] on span "查看關鍵字貼文 8 筆" at bounding box center [491, 299] width 73 height 11
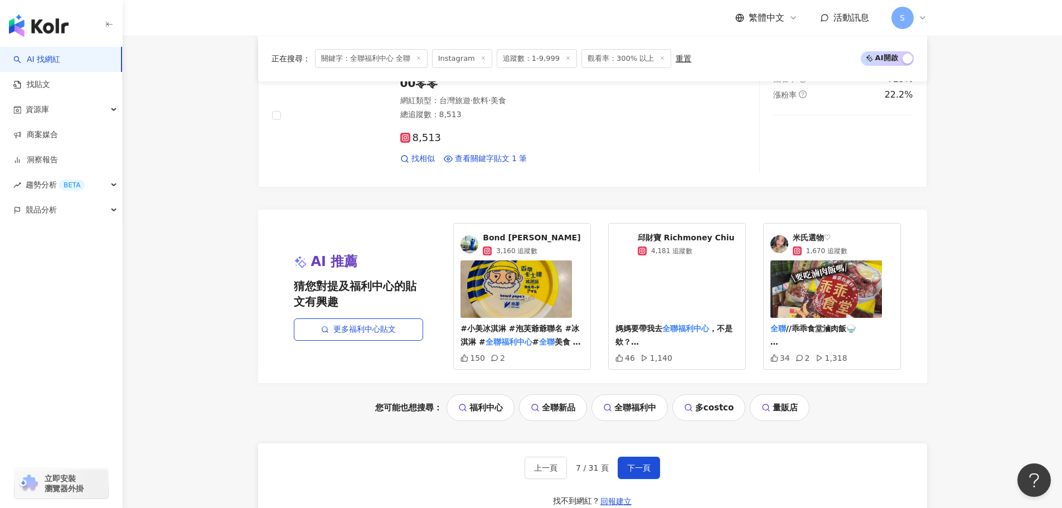
scroll to position [2210, 0]
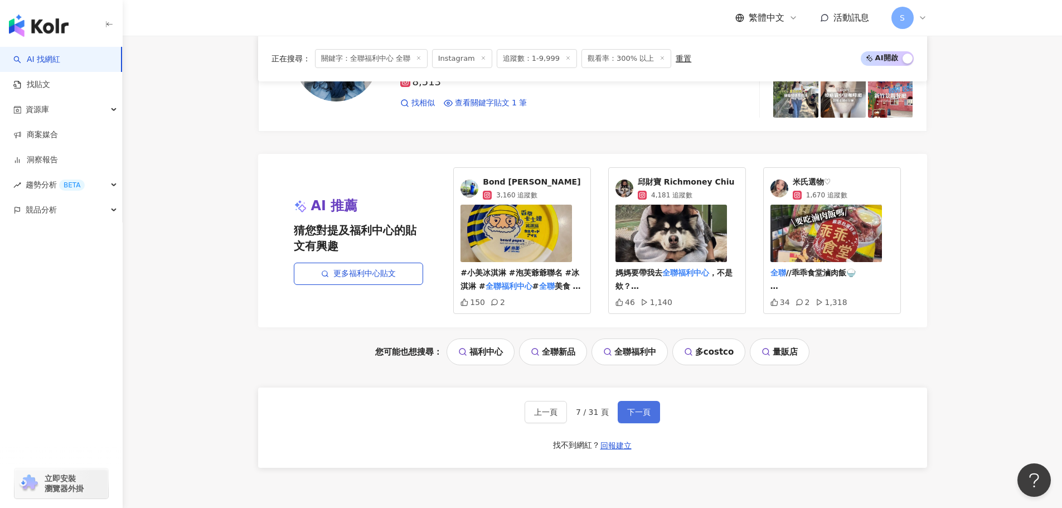
click at [649, 415] on button "下一頁" at bounding box center [639, 412] width 42 height 22
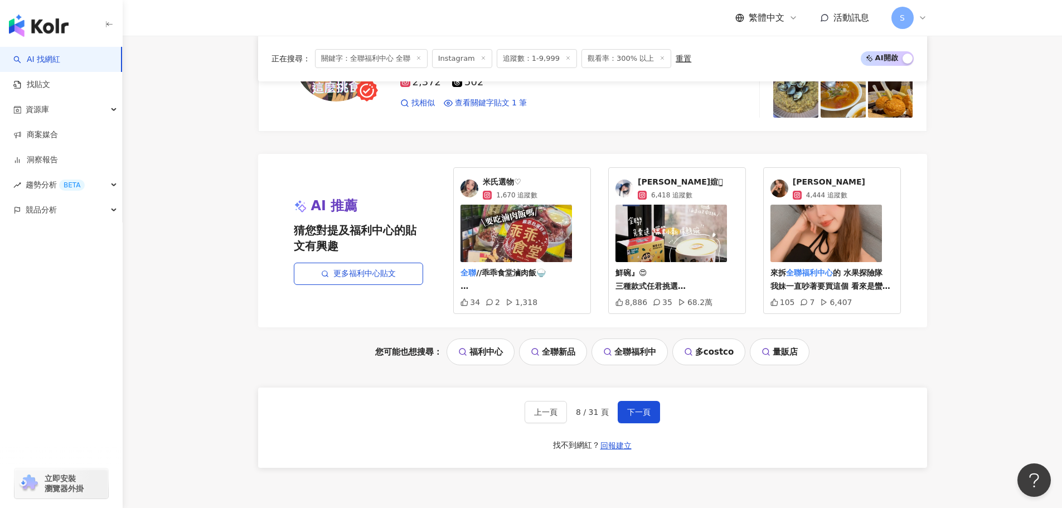
click at [820, 182] on span "胡rurururu" at bounding box center [829, 182] width 73 height 11
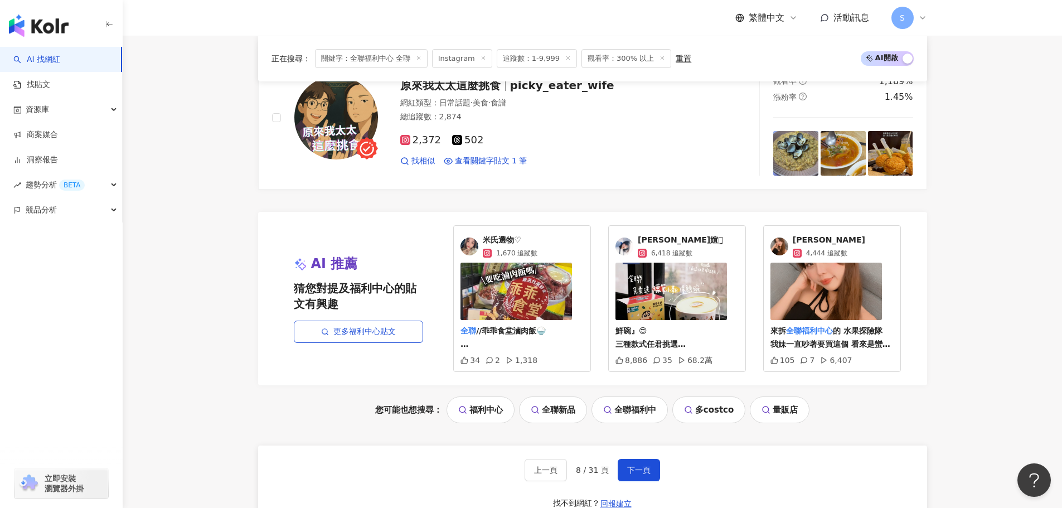
scroll to position [2154, 0]
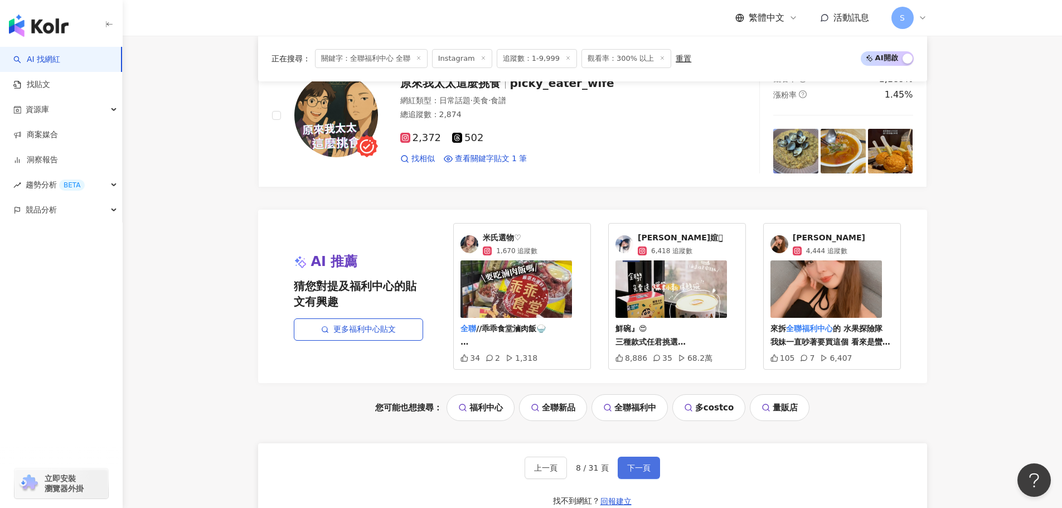
click at [645, 467] on span "下一頁" at bounding box center [638, 467] width 23 height 9
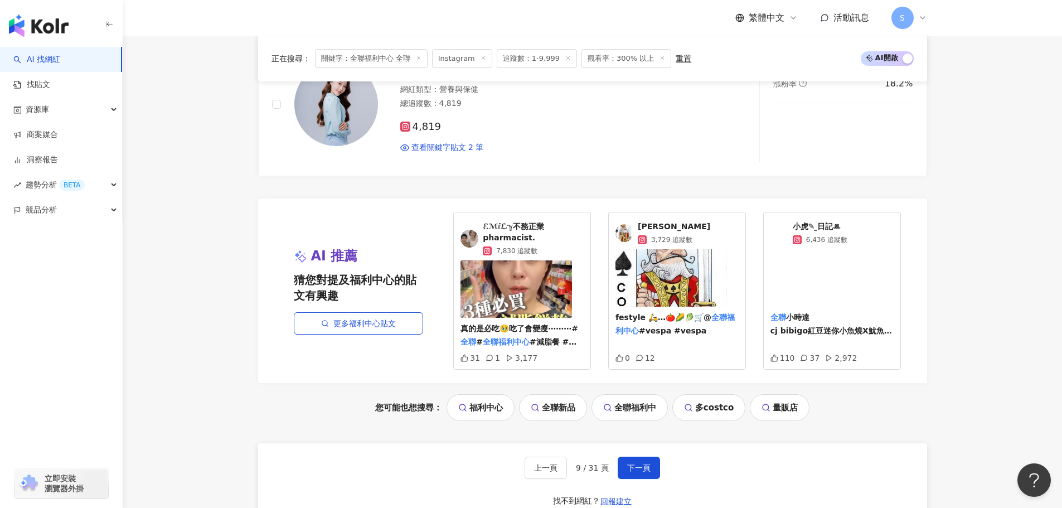
scroll to position [2333, 0]
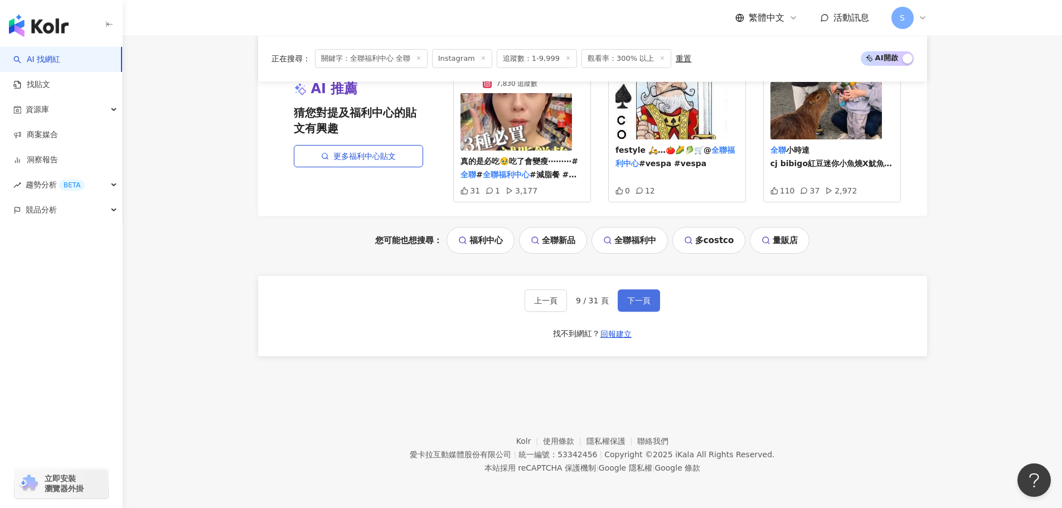
click at [641, 298] on span "下一頁" at bounding box center [638, 300] width 23 height 9
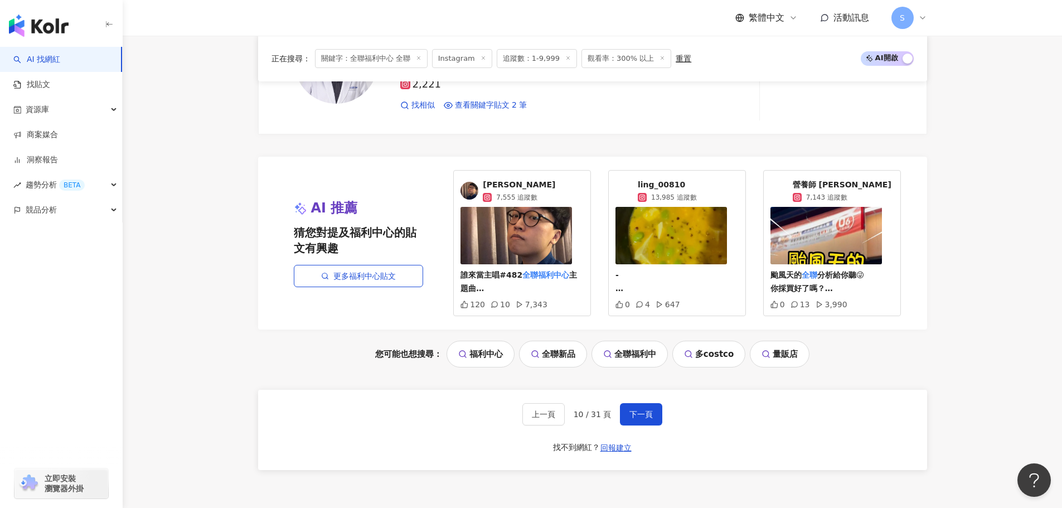
scroll to position [2217, 0]
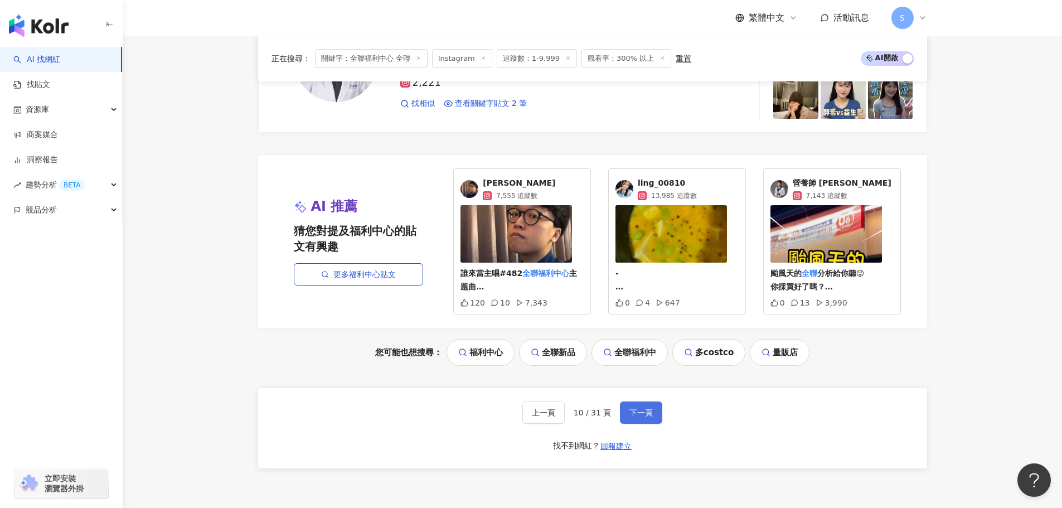
drag, startPoint x: 623, startPoint y: 405, endPoint x: 625, endPoint y: 387, distance: 18.5
click at [623, 405] on button "下一頁" at bounding box center [641, 413] width 42 height 22
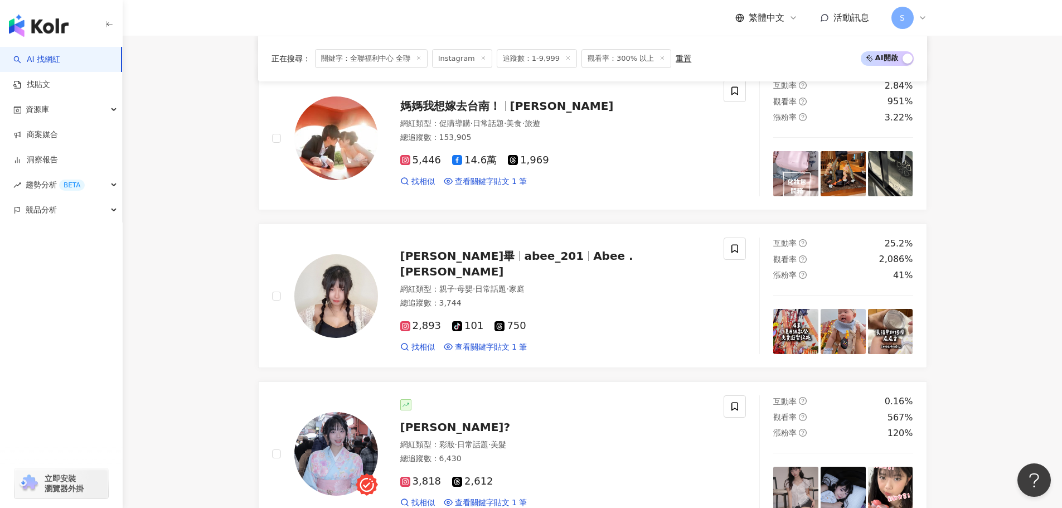
scroll to position [1763, 0]
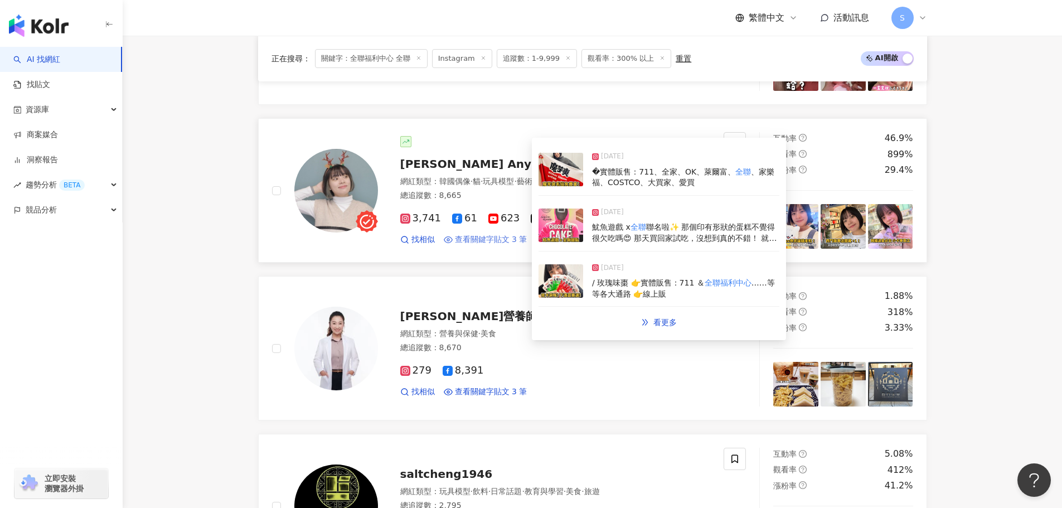
click at [487, 239] on span "查看關鍵字貼文 3 筆" at bounding box center [491, 239] width 73 height 11
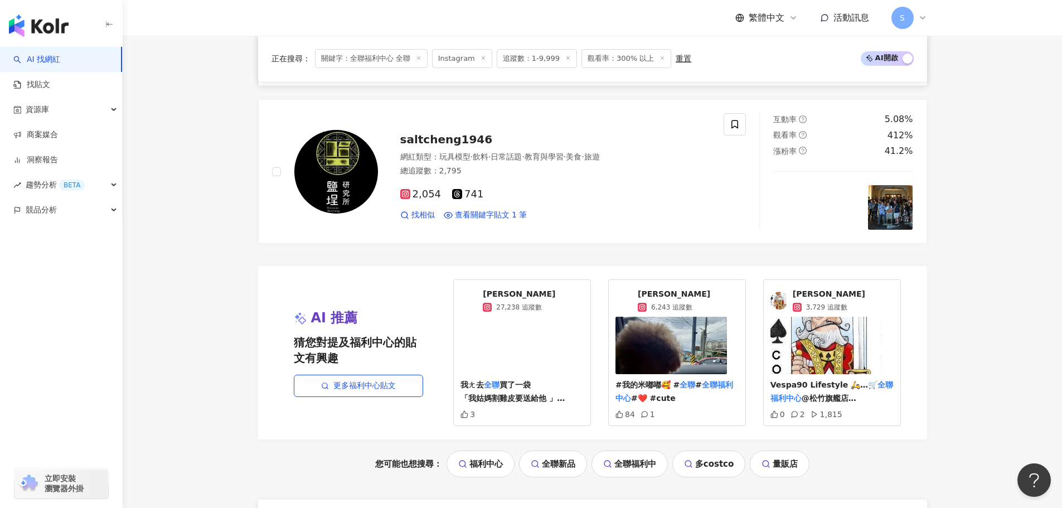
scroll to position [2322, 0]
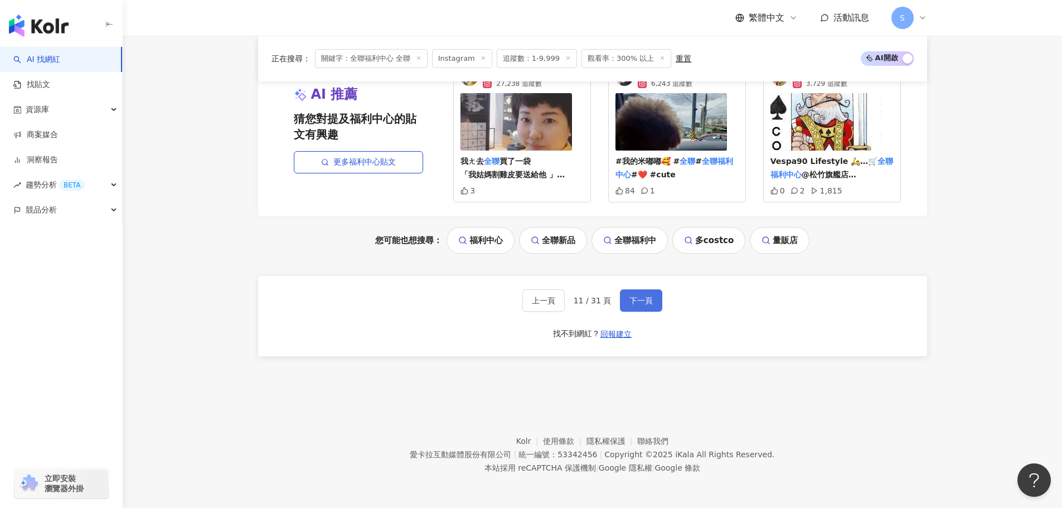
click at [624, 298] on button "下一頁" at bounding box center [641, 300] width 42 height 22
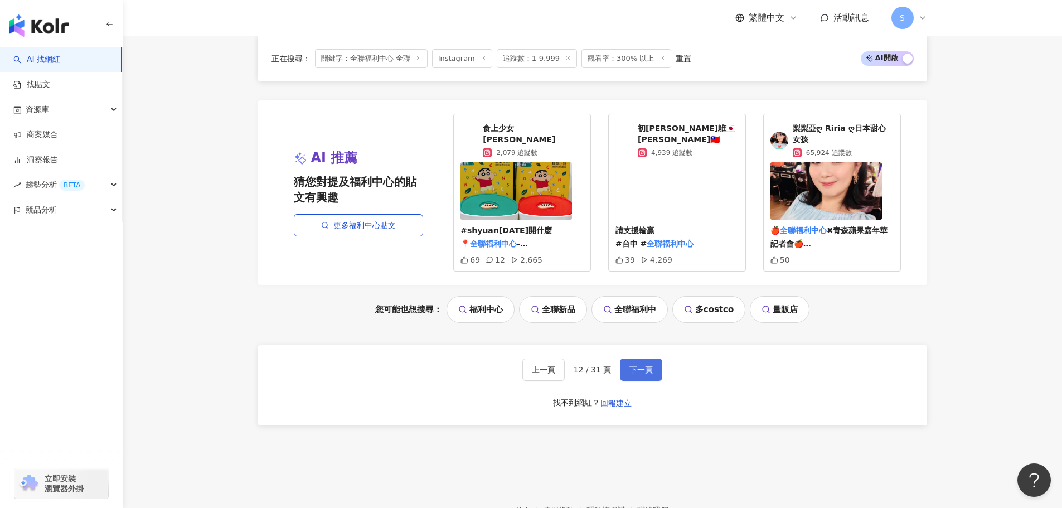
scroll to position [2166, 0]
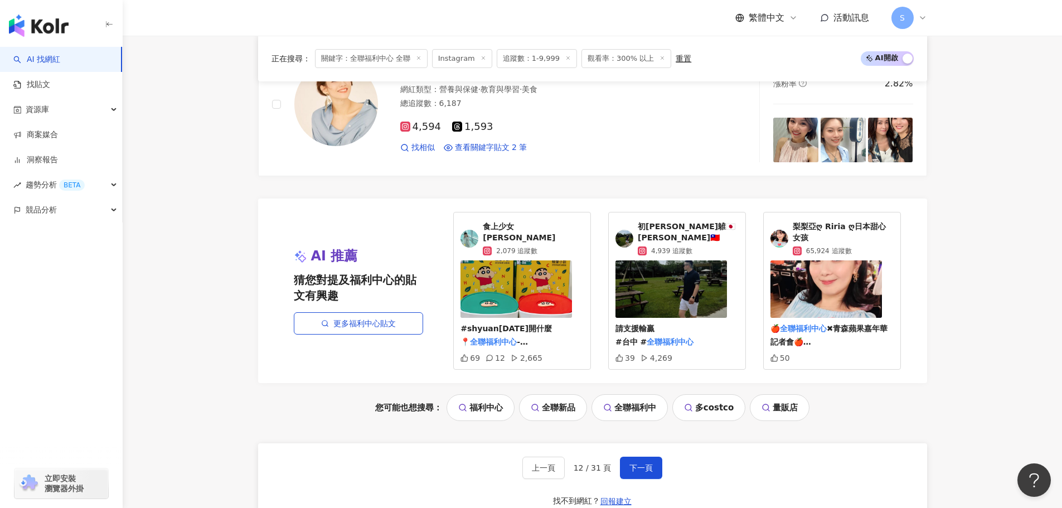
click at [508, 229] on span "食上少女Shyuan" at bounding box center [533, 232] width 101 height 22
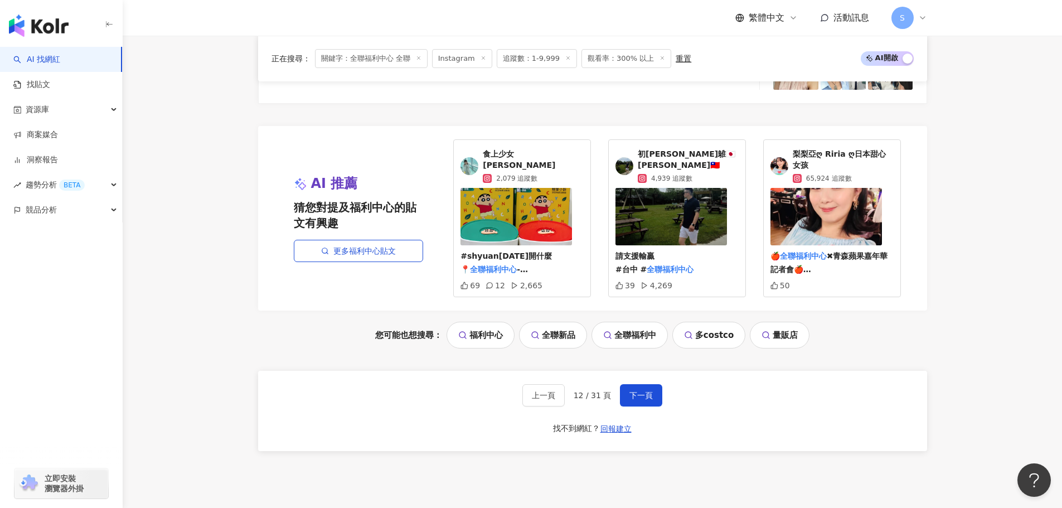
scroll to position [2333, 0]
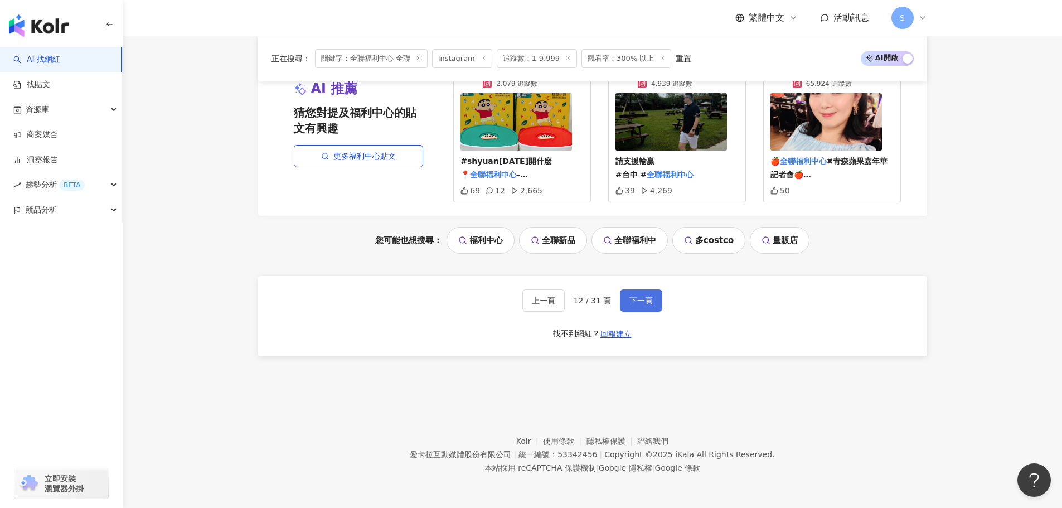
click at [640, 310] on button "下一頁" at bounding box center [641, 300] width 42 height 22
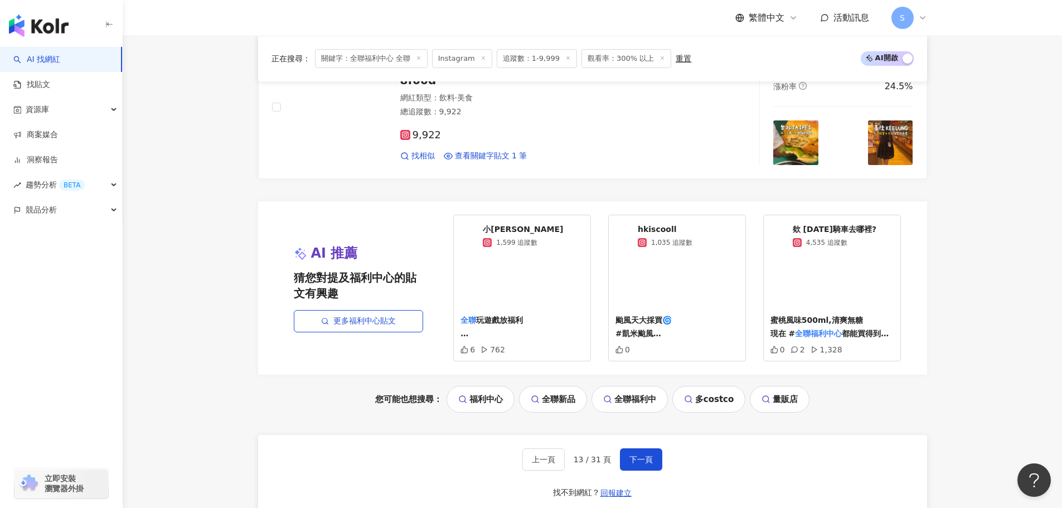
scroll to position [2321, 0]
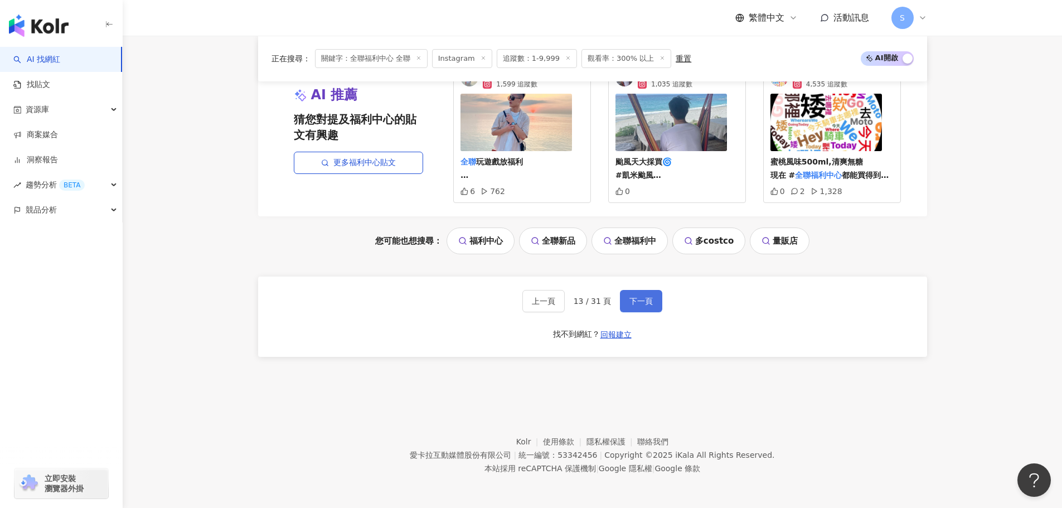
click at [627, 307] on button "下一頁" at bounding box center [641, 301] width 42 height 22
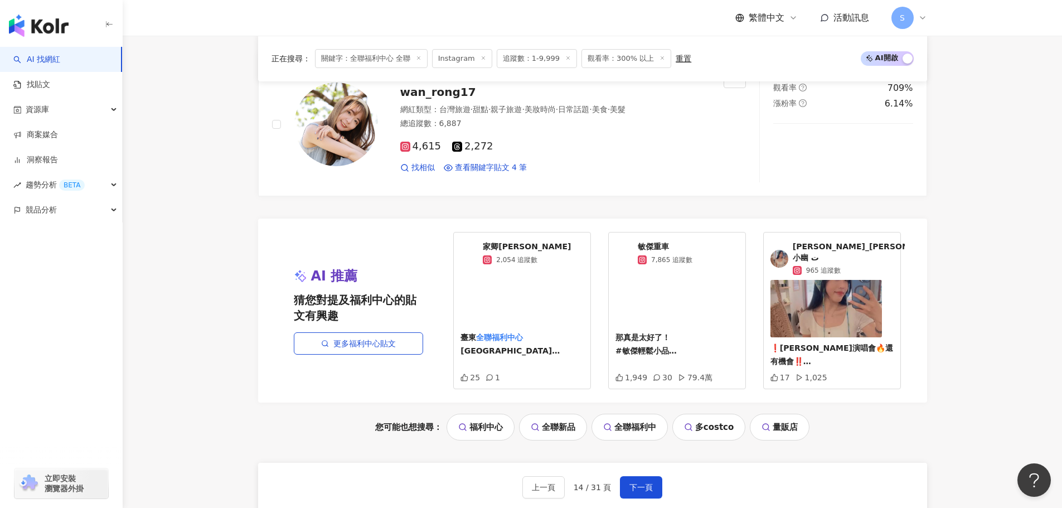
scroll to position [1986, 0]
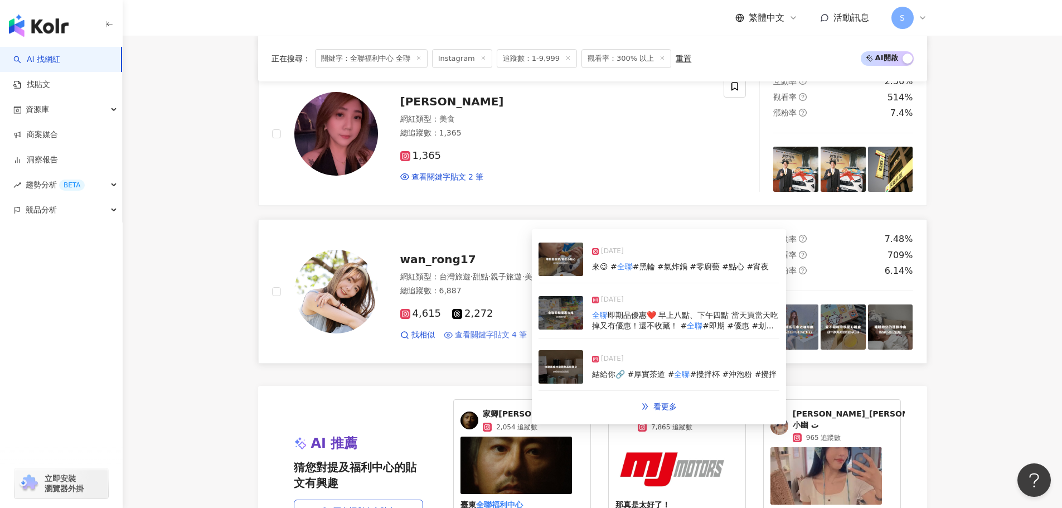
click at [504, 330] on span "查看關鍵字貼文 4 筆" at bounding box center [491, 335] width 73 height 11
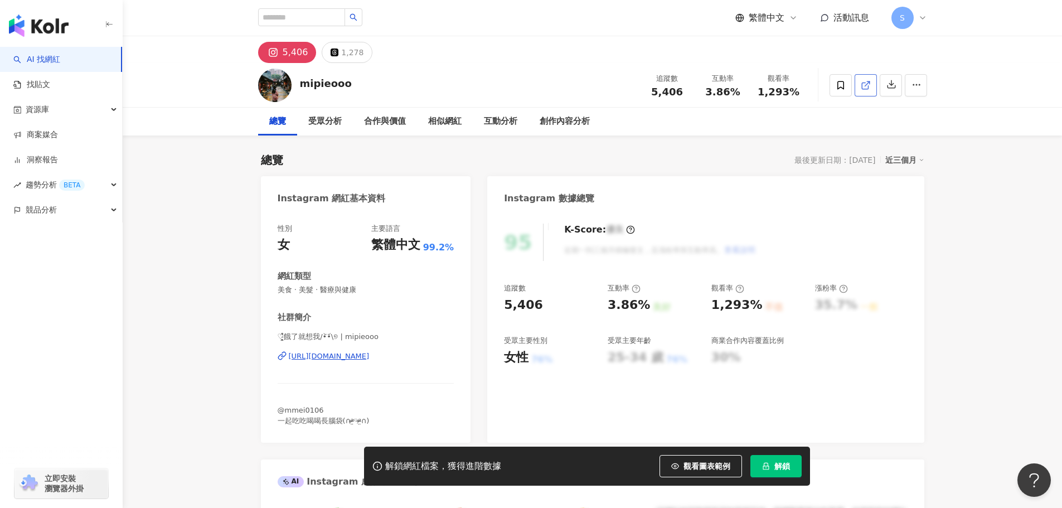
click at [869, 85] on icon at bounding box center [866, 85] width 10 height 10
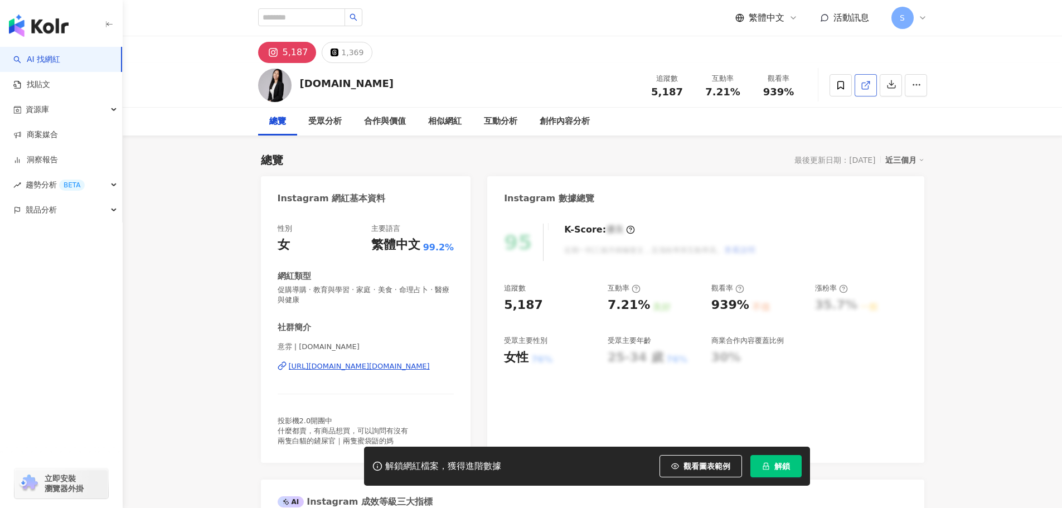
click at [868, 84] on line at bounding box center [867, 83] width 4 height 4
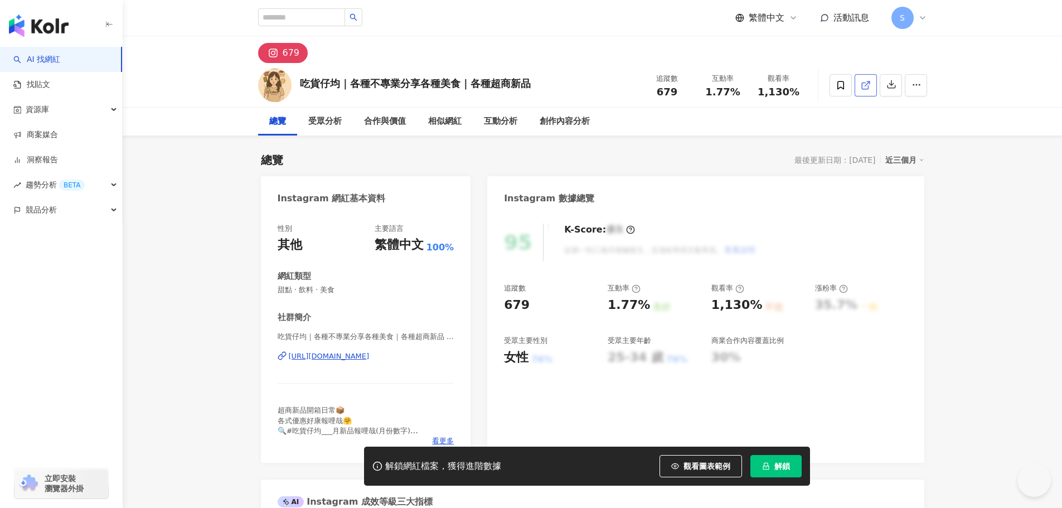
click at [871, 89] on link at bounding box center [866, 85] width 22 height 22
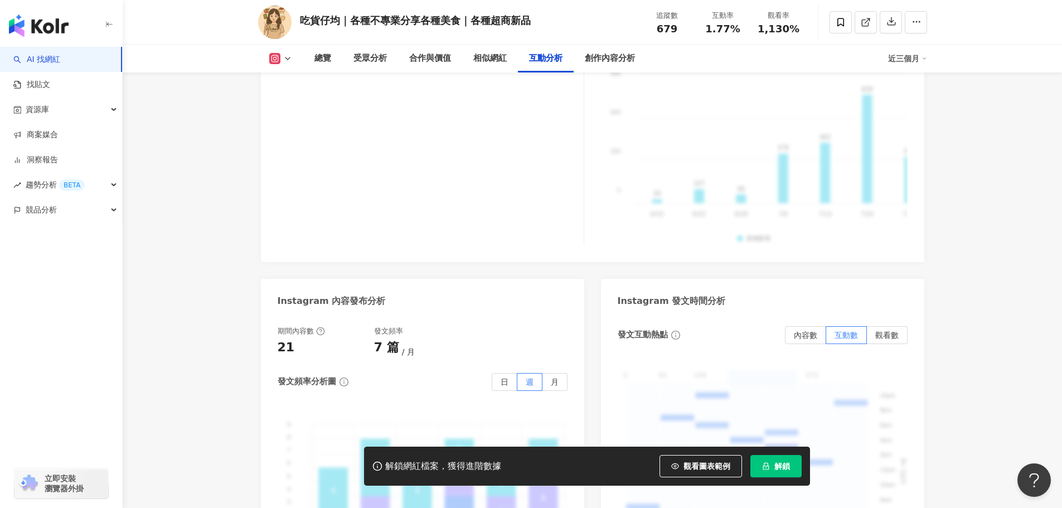
scroll to position [2632, 0]
click at [870, 22] on icon at bounding box center [866, 22] width 10 height 10
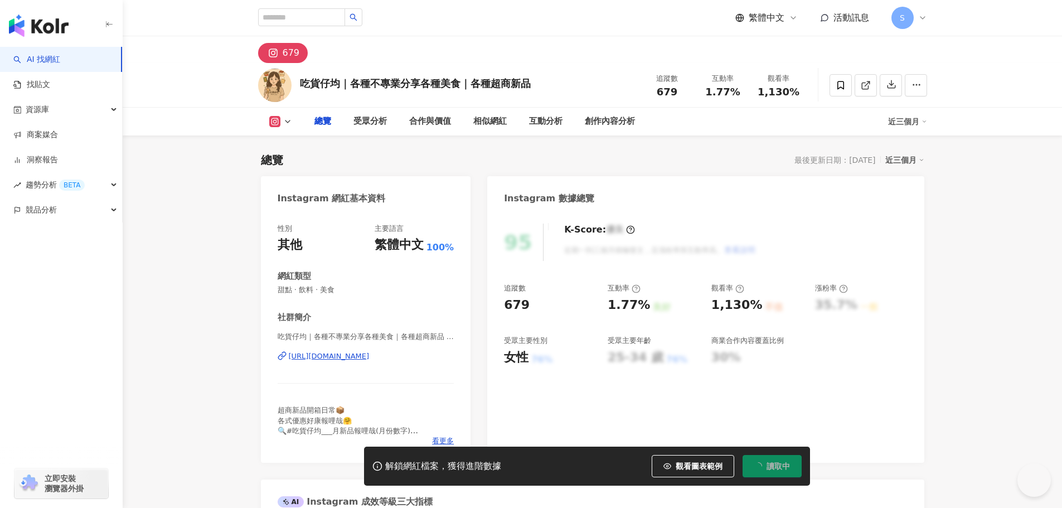
type input "*********"
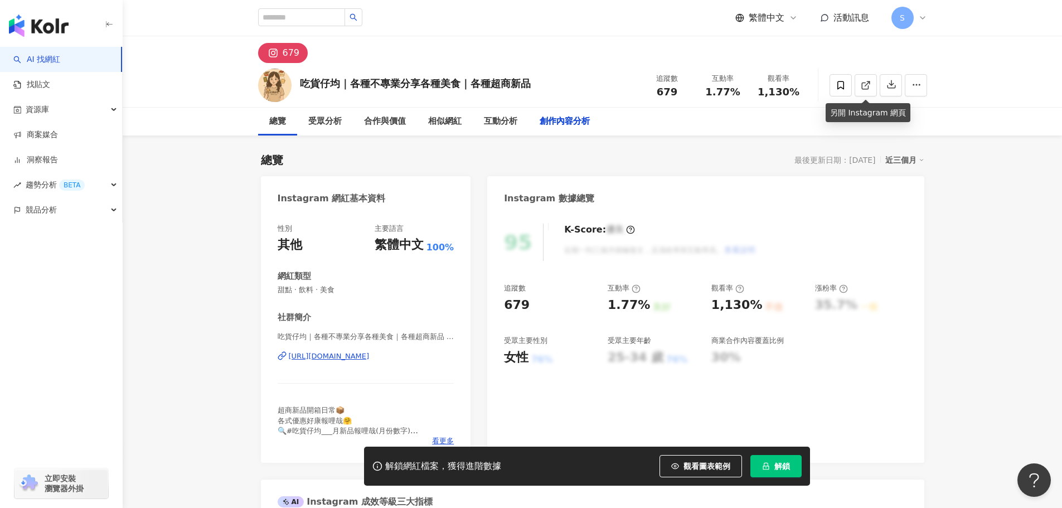
scroll to position [3408, 0]
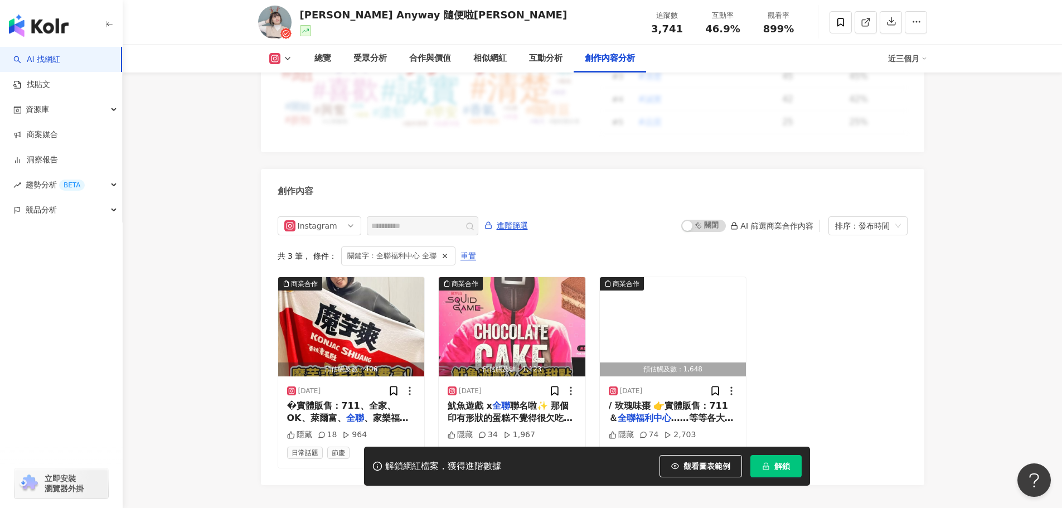
scroll to position [3409, 0]
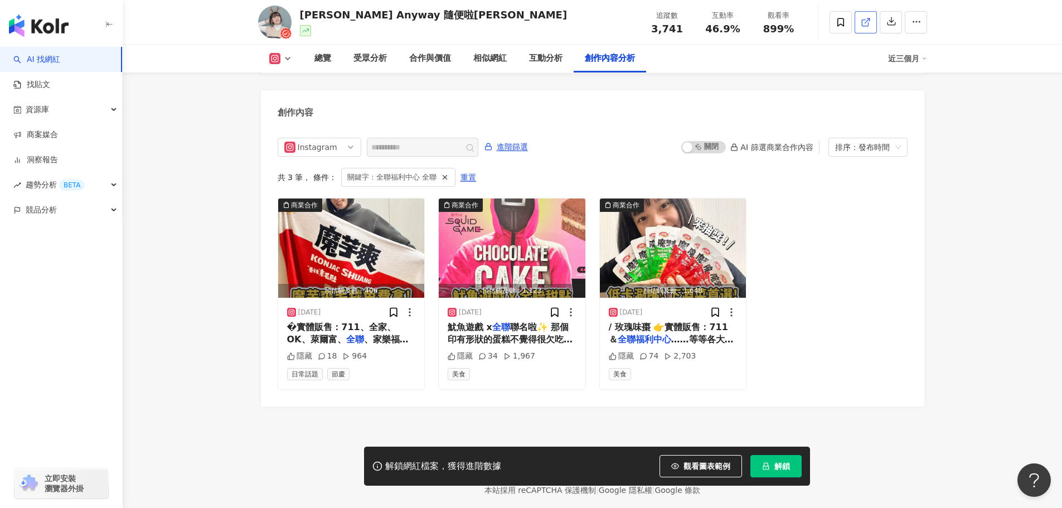
click at [868, 24] on icon at bounding box center [866, 22] width 10 height 10
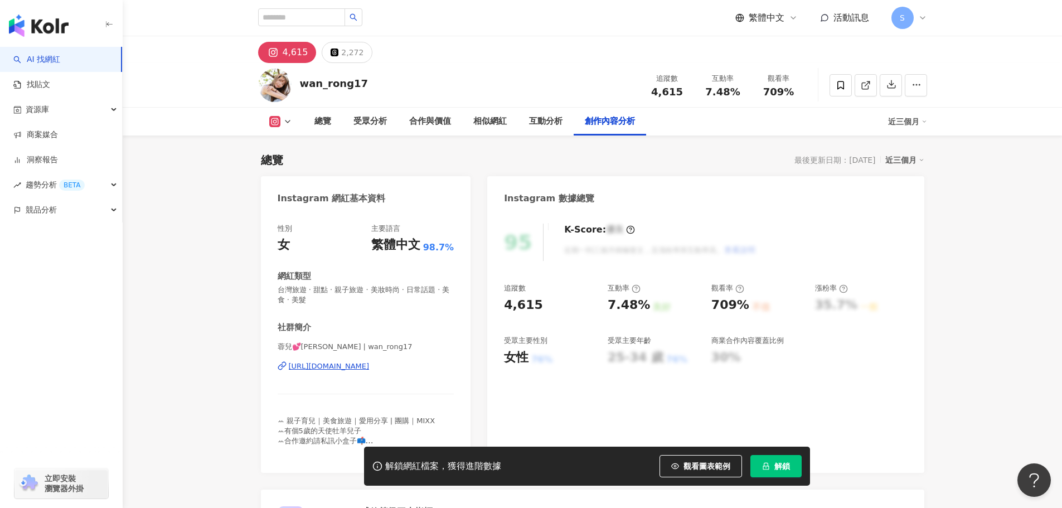
scroll to position [3406, 0]
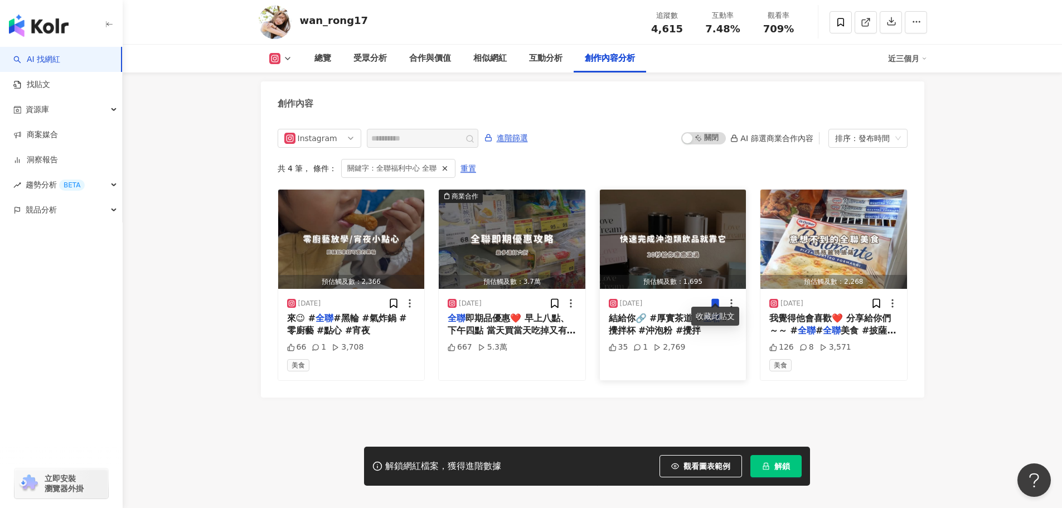
click at [715, 299] on icon at bounding box center [715, 303] width 7 height 8
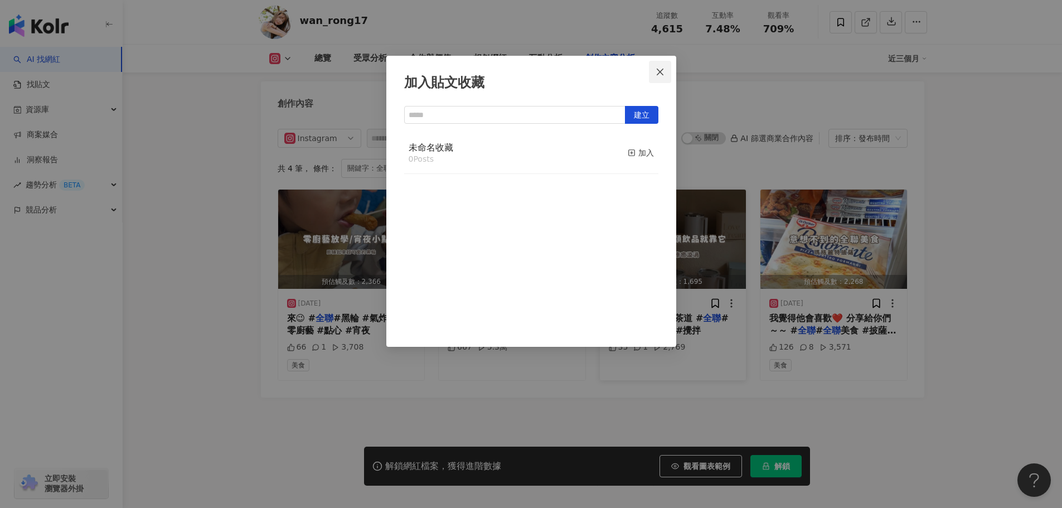
click at [659, 74] on icon "close" at bounding box center [660, 71] width 9 height 9
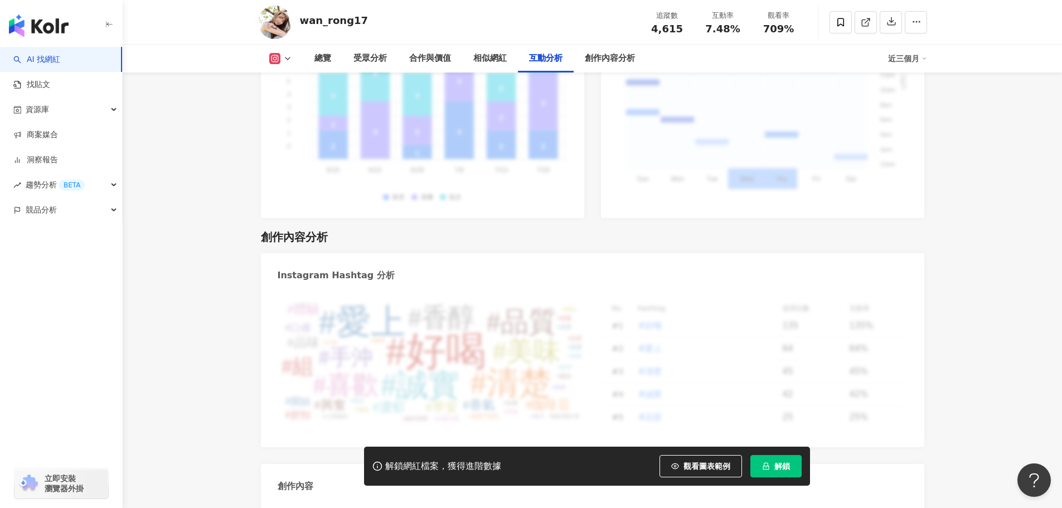
scroll to position [2904, 0]
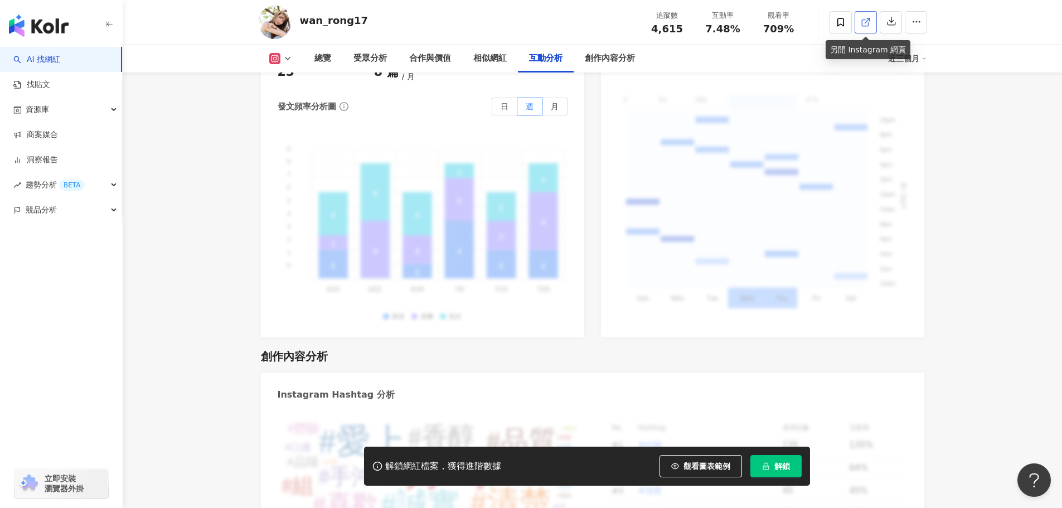
click at [872, 20] on link at bounding box center [866, 22] width 22 height 22
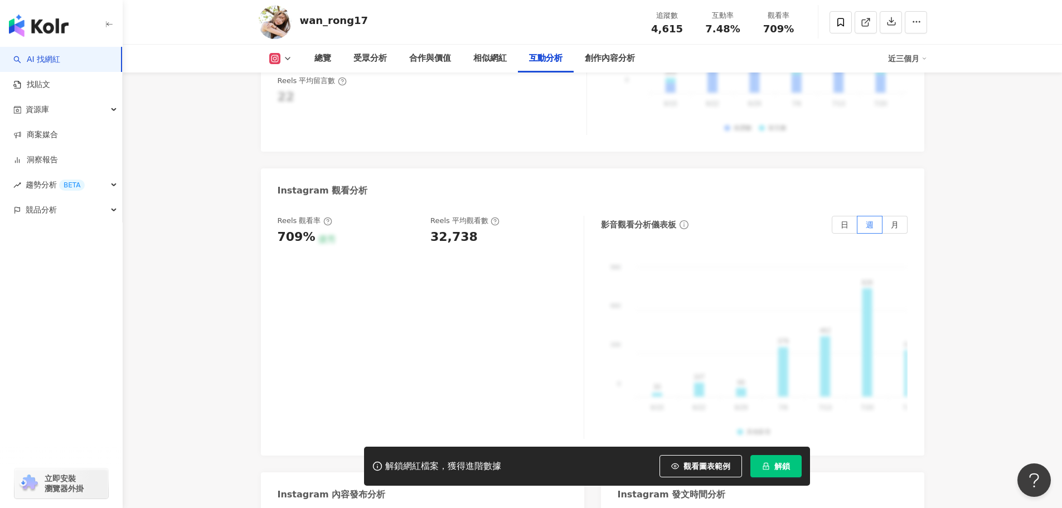
scroll to position [2351, 0]
